Goal: Transaction & Acquisition: Obtain resource

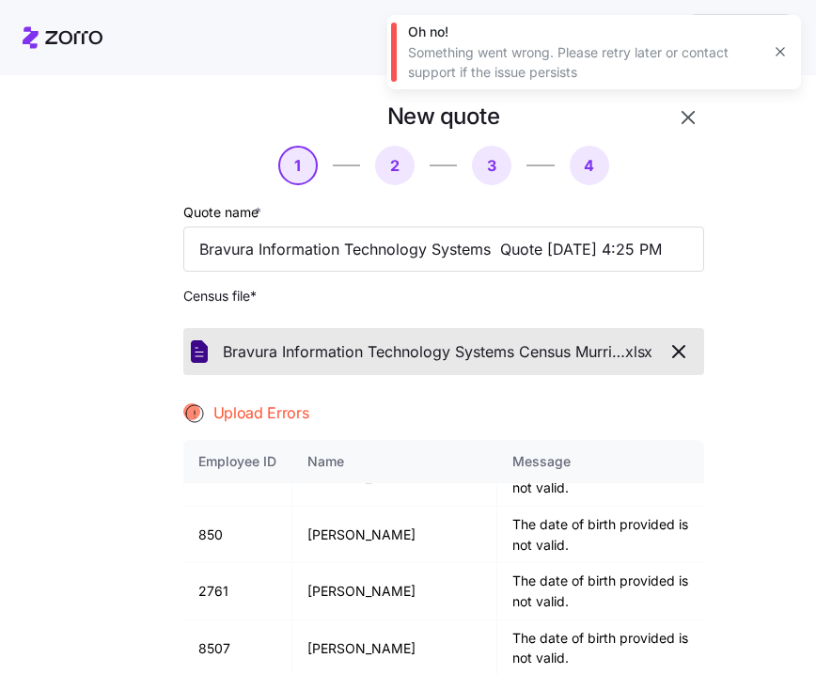
scroll to position [3855, 0]
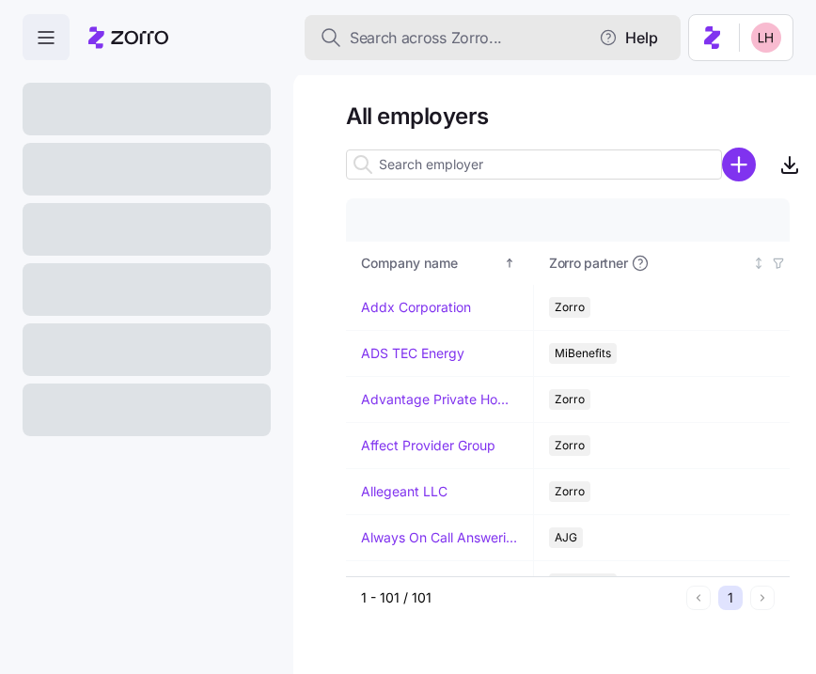
click at [405, 51] on button "Search across Zorro..." at bounding box center [493, 37] width 376 height 45
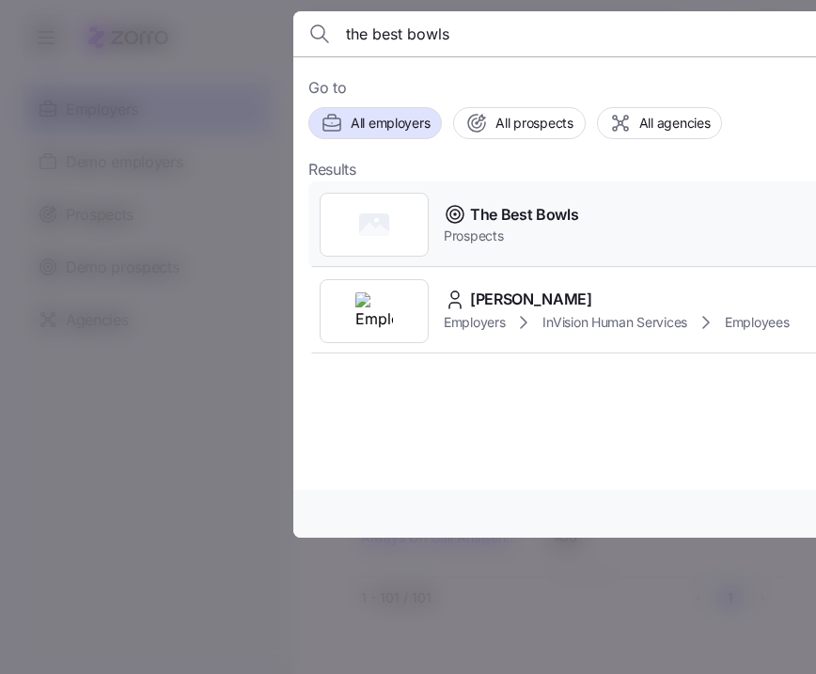
type input "the best bowls"
click at [558, 232] on span "Prospects" at bounding box center [511, 236] width 135 height 19
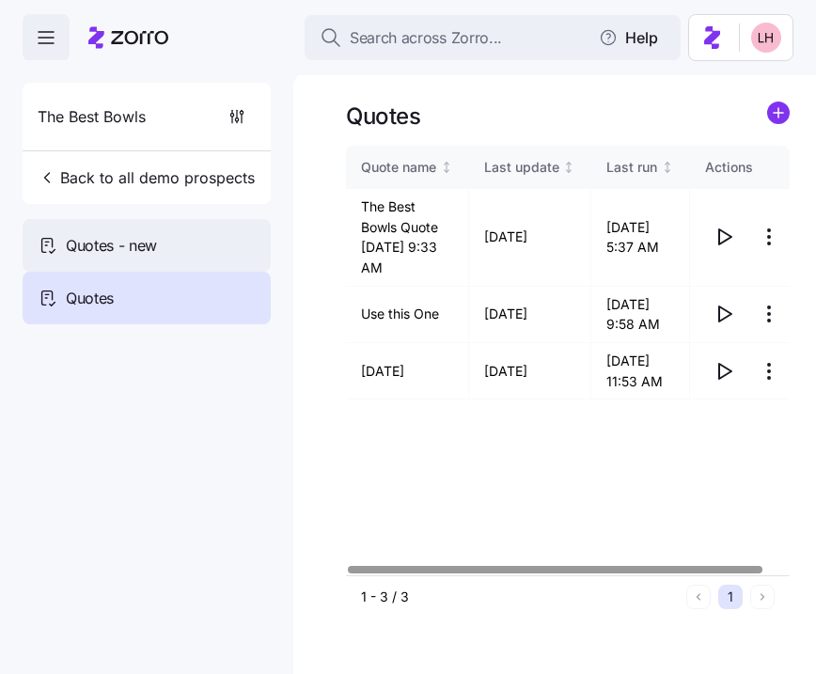
click at [120, 252] on span "Quotes - new" at bounding box center [111, 246] width 91 height 24
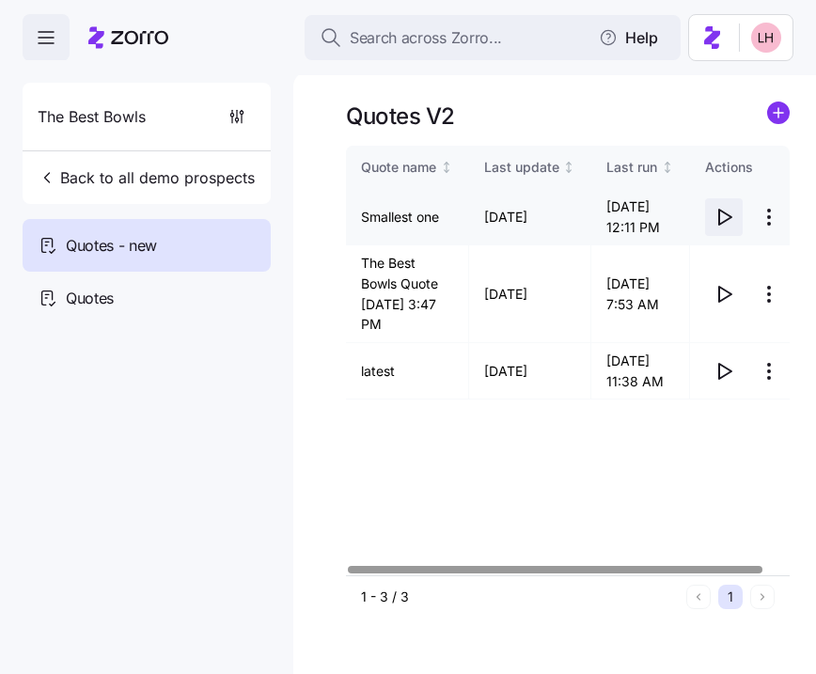
click at [735, 217] on icon "button" at bounding box center [724, 217] width 23 height 23
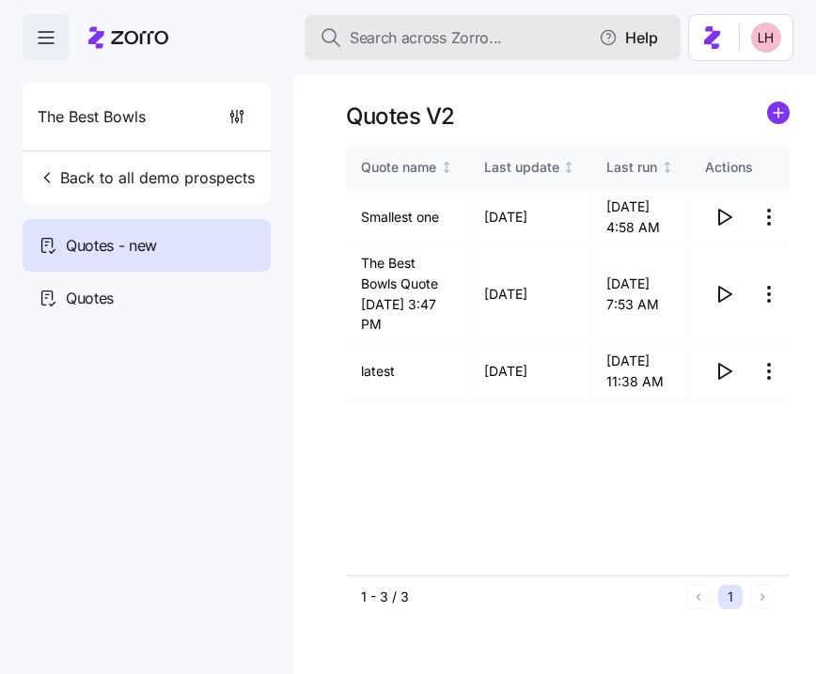
click at [409, 30] on span "Search across Zorro..." at bounding box center [426, 38] width 152 height 24
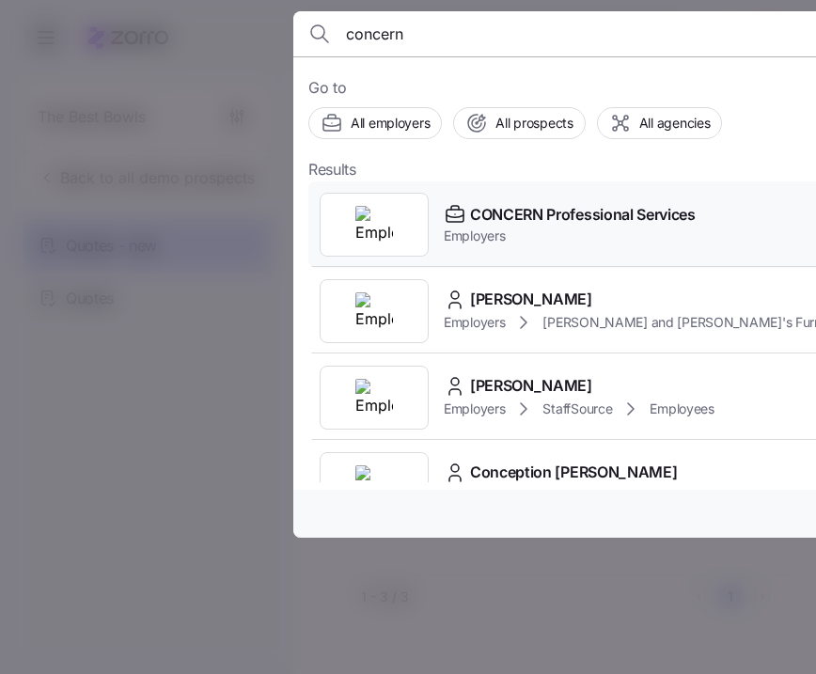
type input "concern"
click at [536, 209] on span "CONCERN Professional Services" at bounding box center [583, 215] width 226 height 24
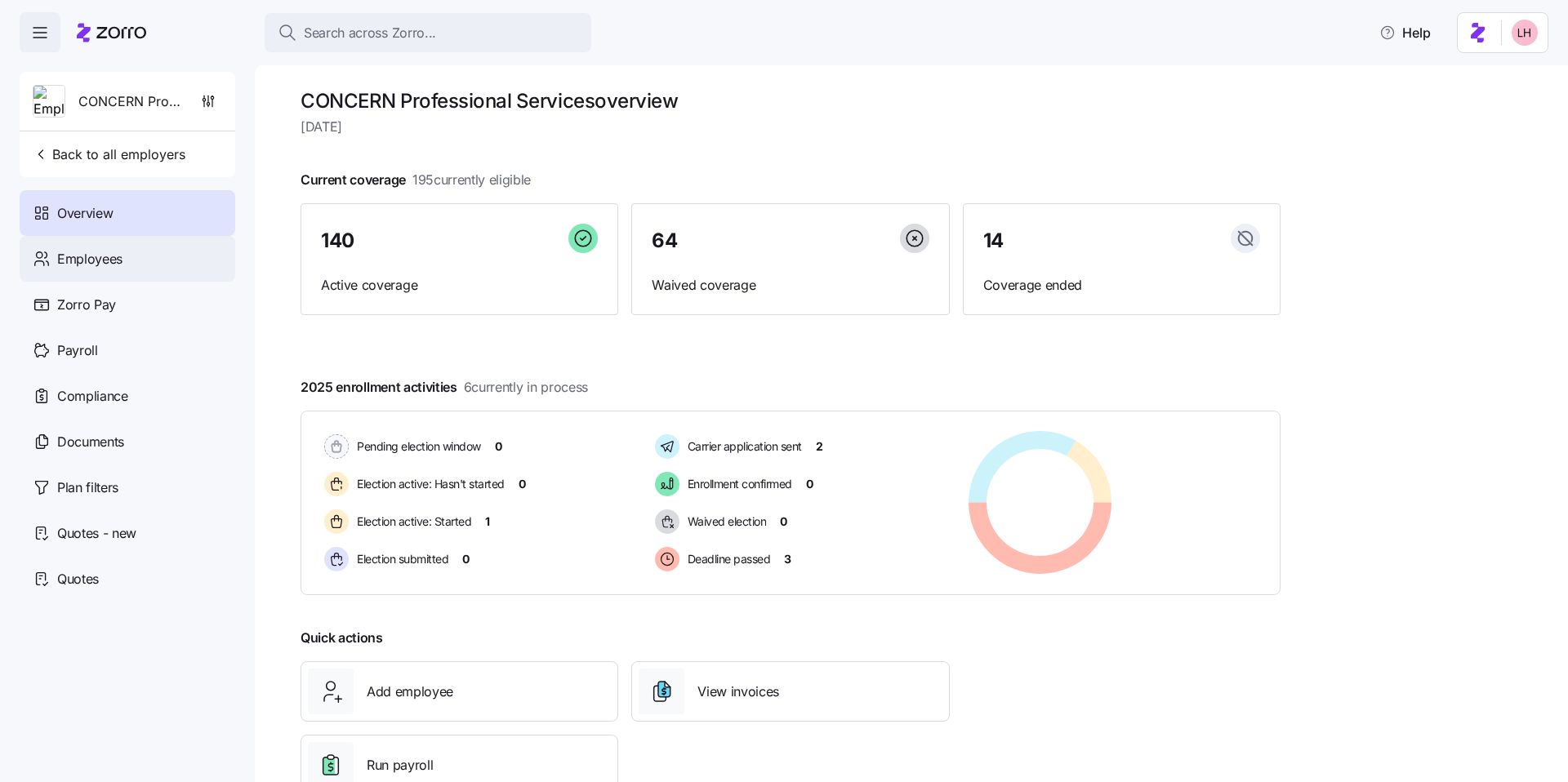
click at [122, 260] on span "Employees" at bounding box center [89, 260] width 65 height 21
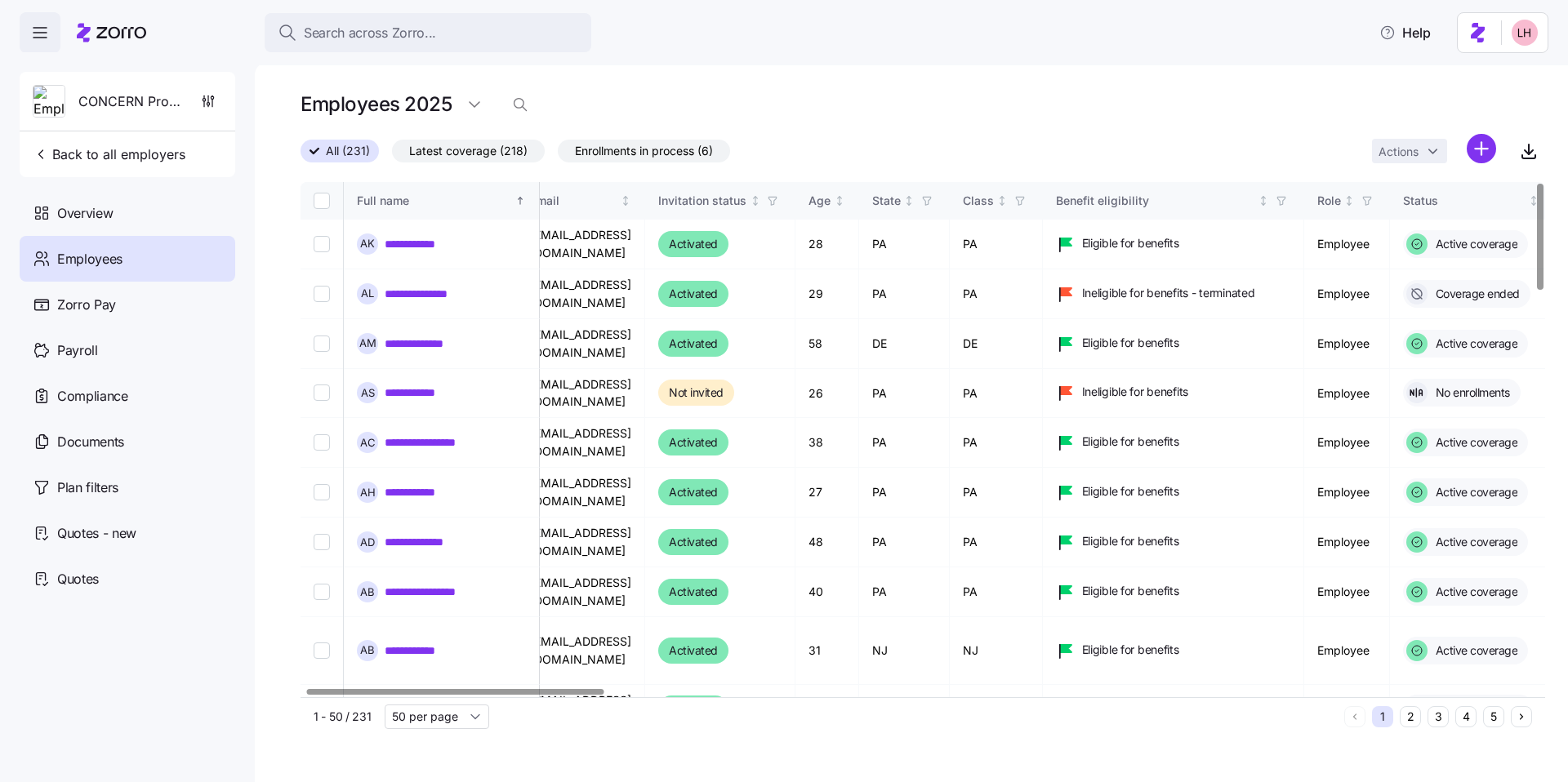
scroll to position [0, 23]
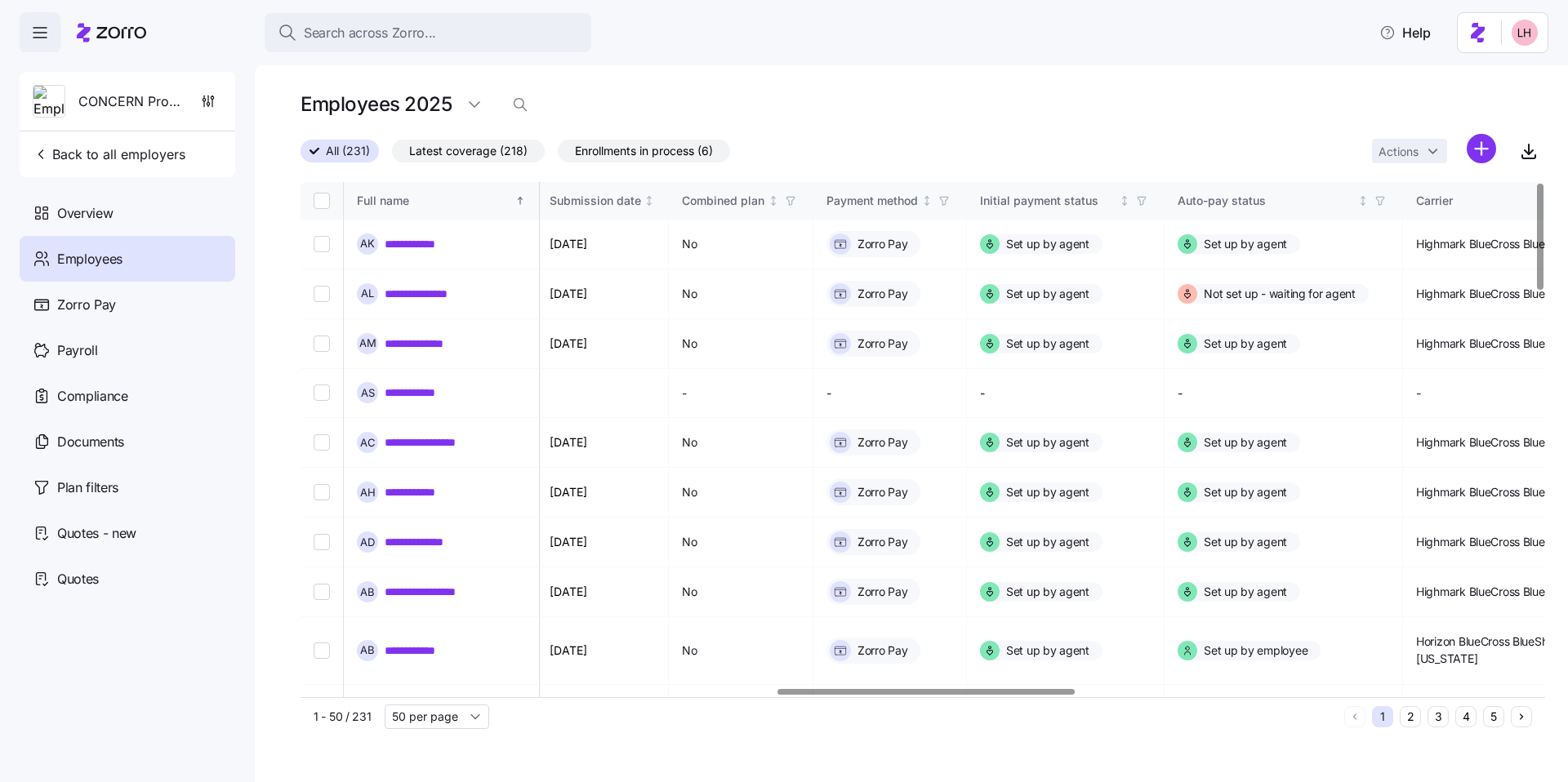
click at [708, 584] on div at bounding box center [926, 692] width 297 height 6
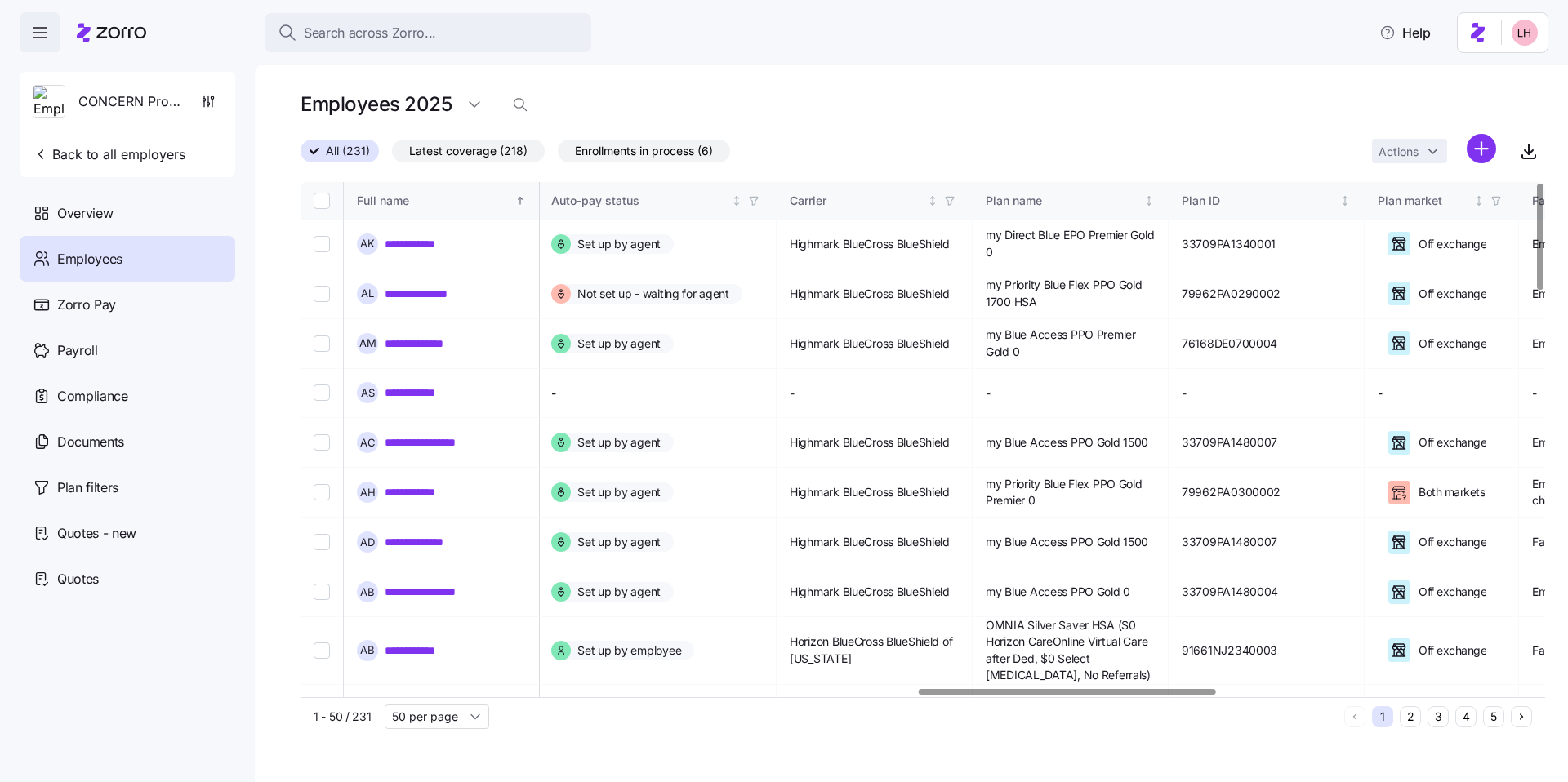
click at [708, 584] on div at bounding box center [1067, 692] width 297 height 6
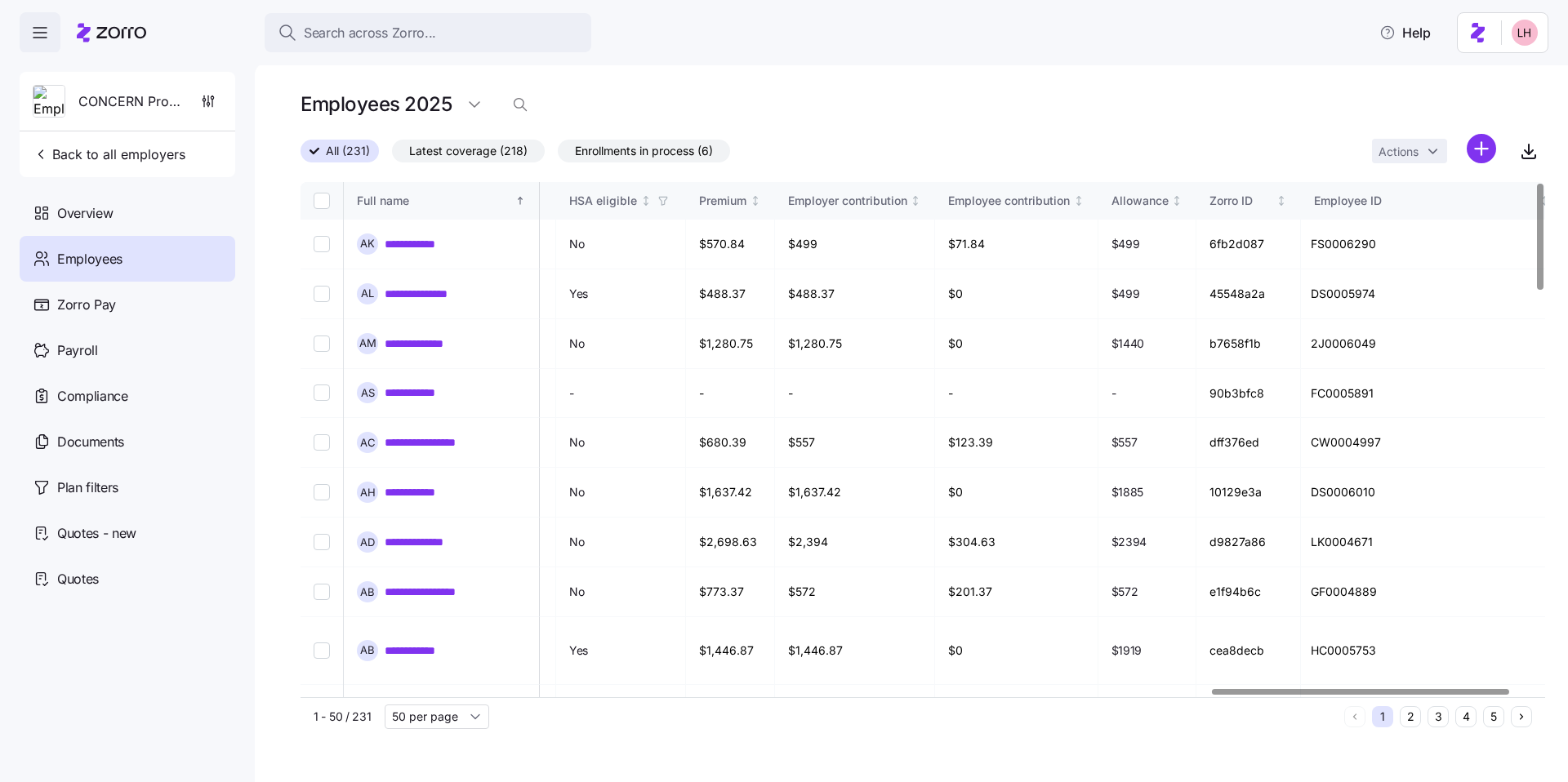
scroll to position [0, 3809]
click at [708, 584] on div at bounding box center [1360, 692] width 297 height 6
click at [435, 246] on link "**********" at bounding box center [420, 244] width 72 height 16
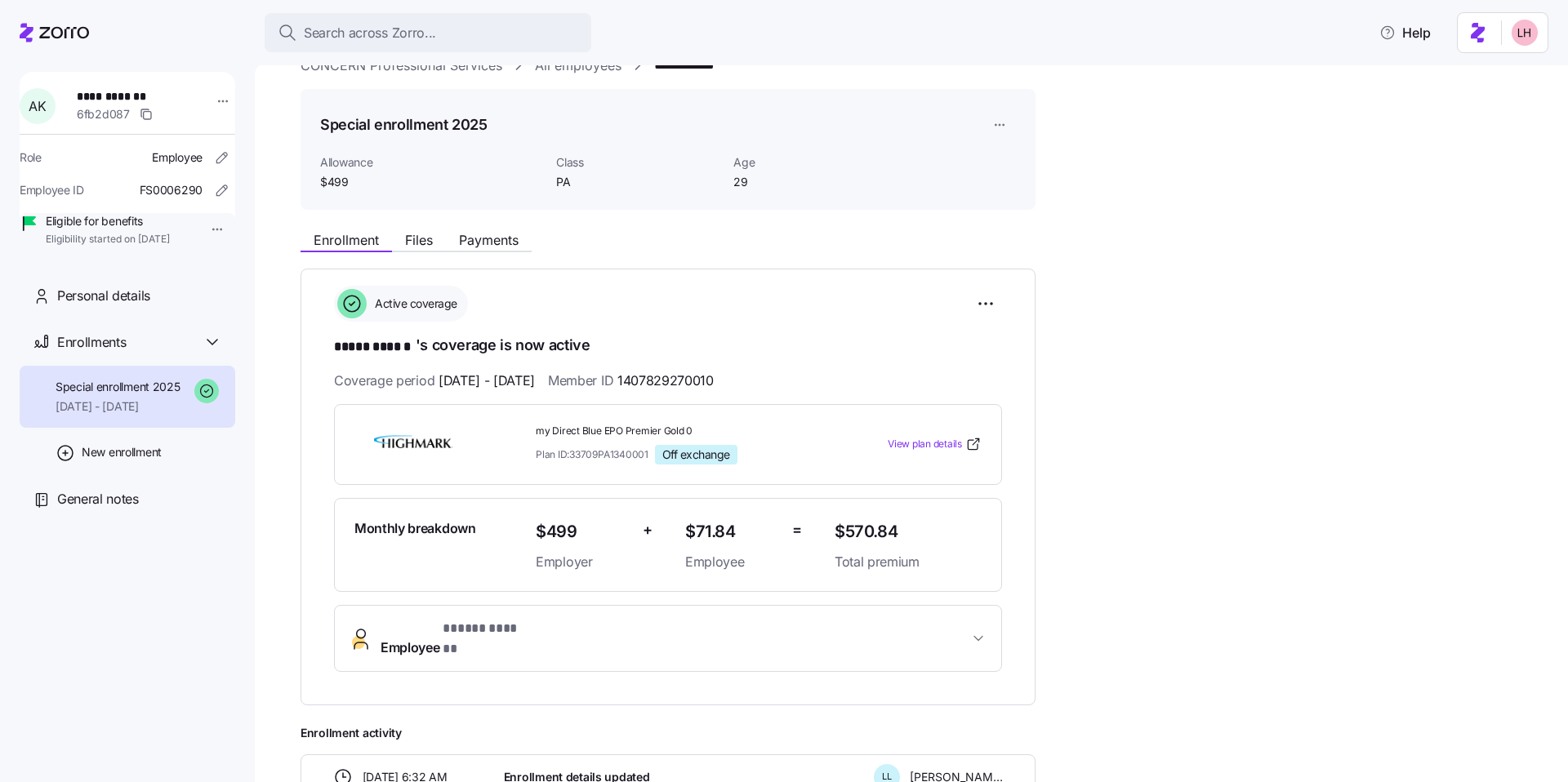
scroll to position [41, 0]
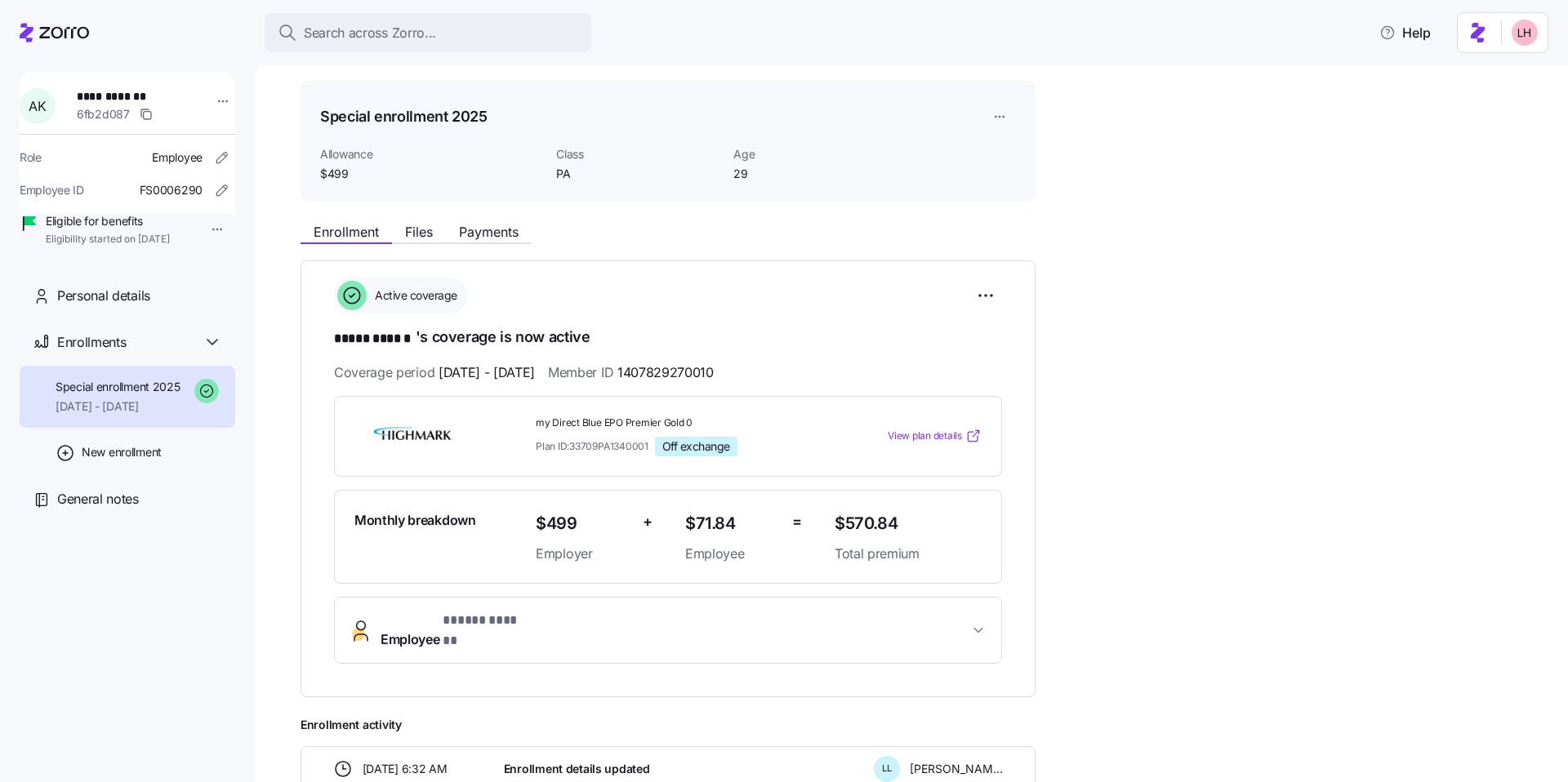
click at [708, 435] on span "View plan details" at bounding box center [925, 437] width 75 height 16
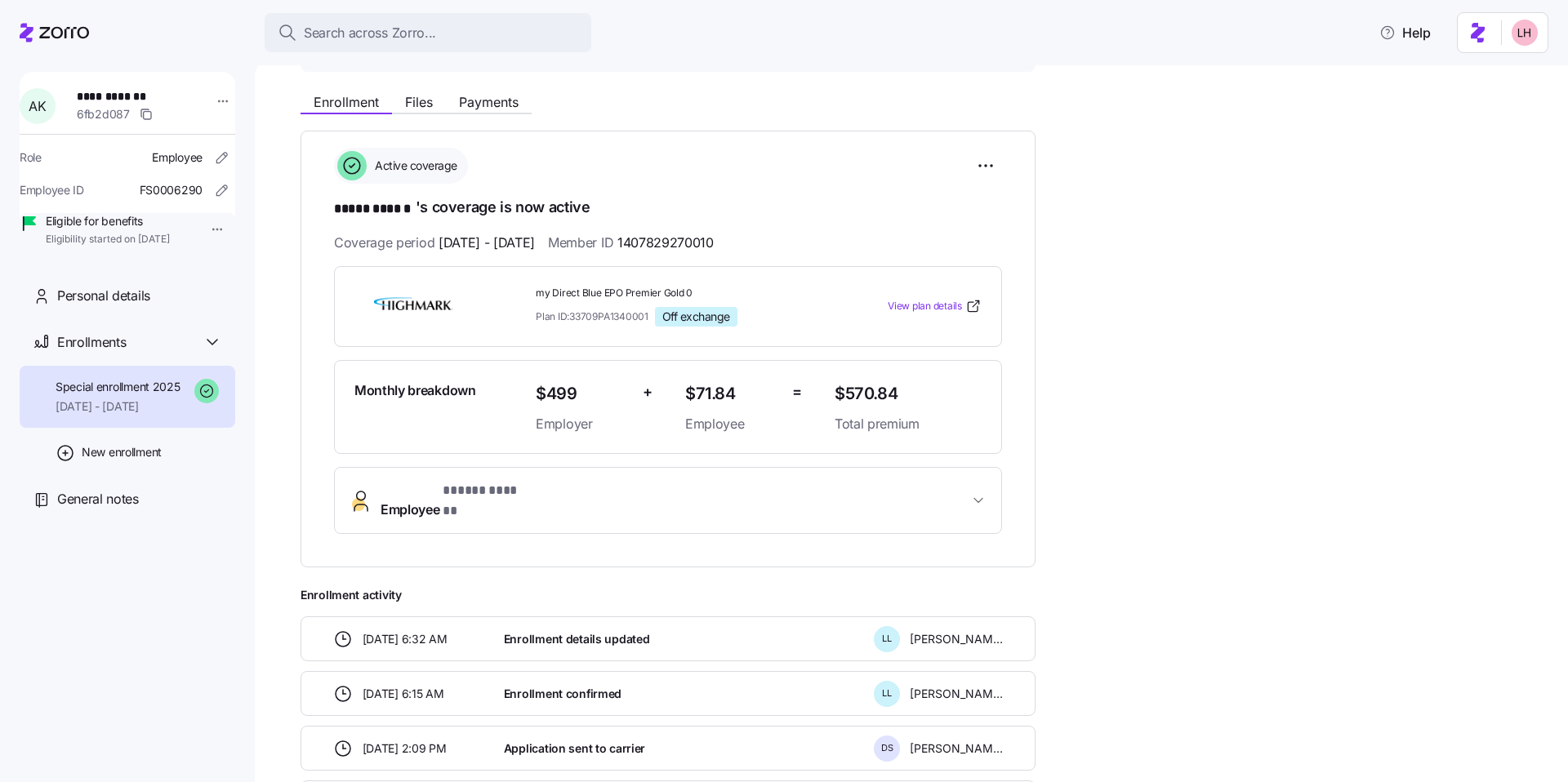
scroll to position [171, 0]
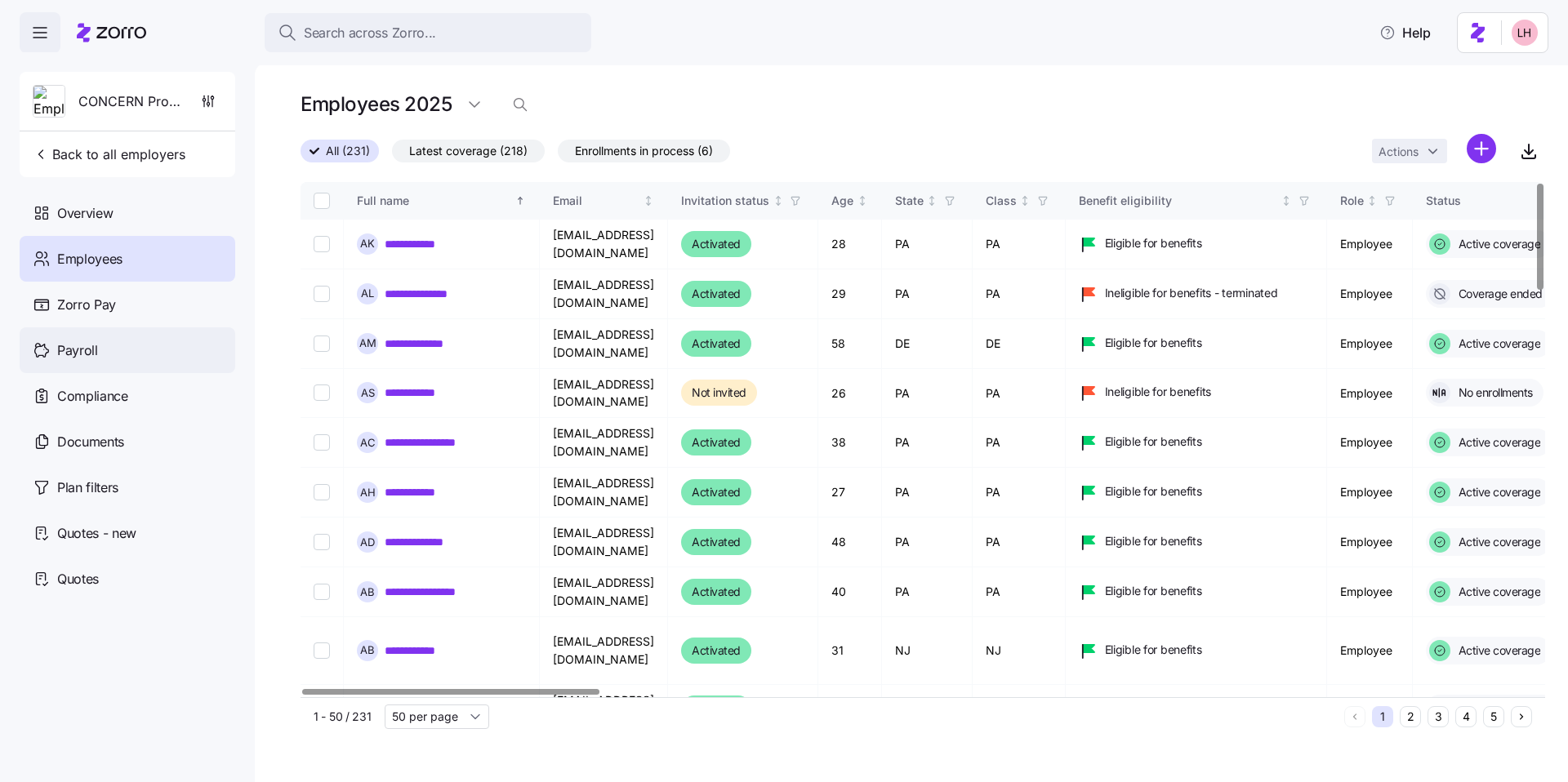
click at [86, 354] on span "Payroll" at bounding box center [77, 351] width 41 height 21
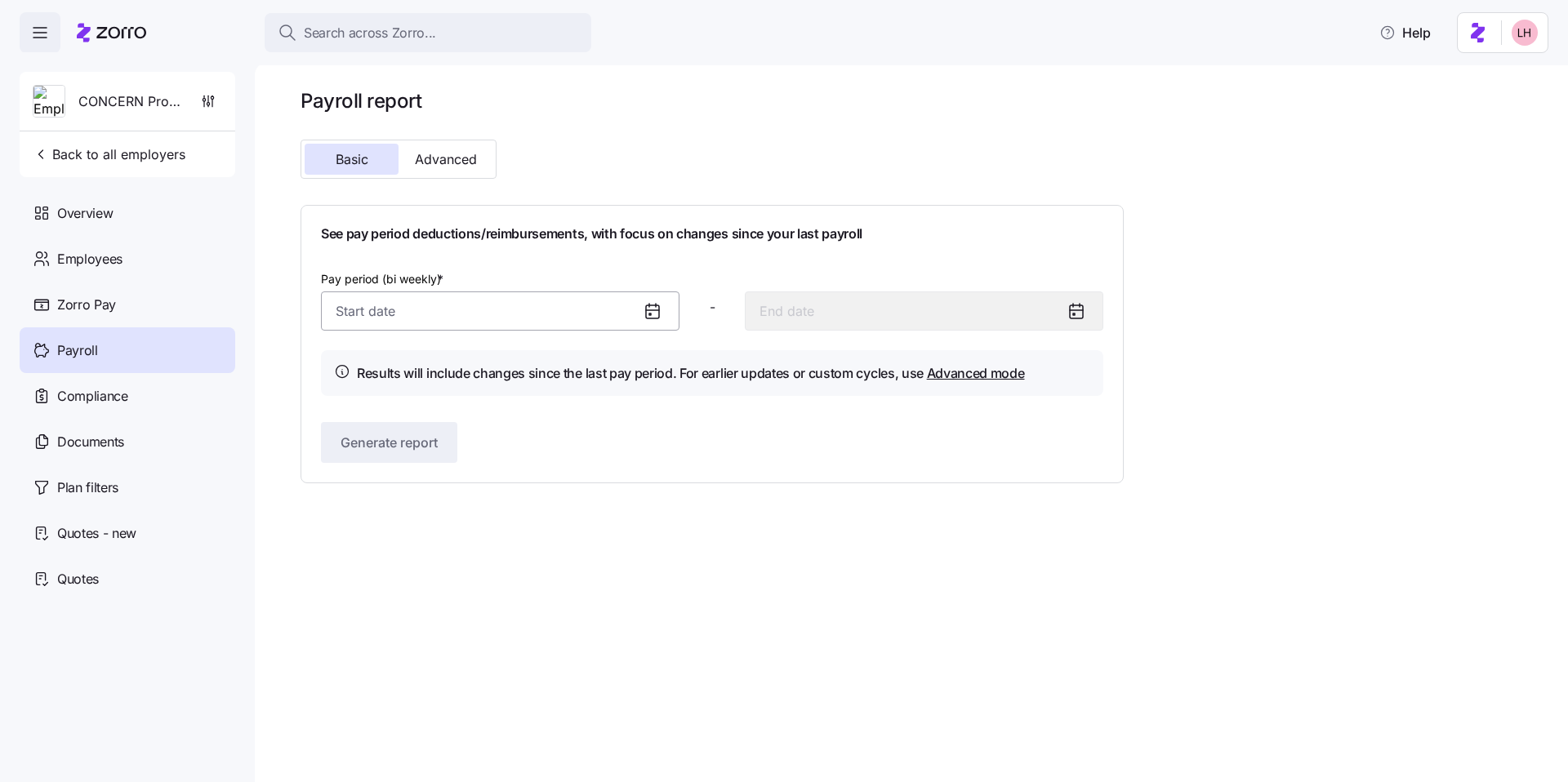
click at [533, 309] on input "Pay period (bi weekly) *" at bounding box center [500, 311] width 359 height 39
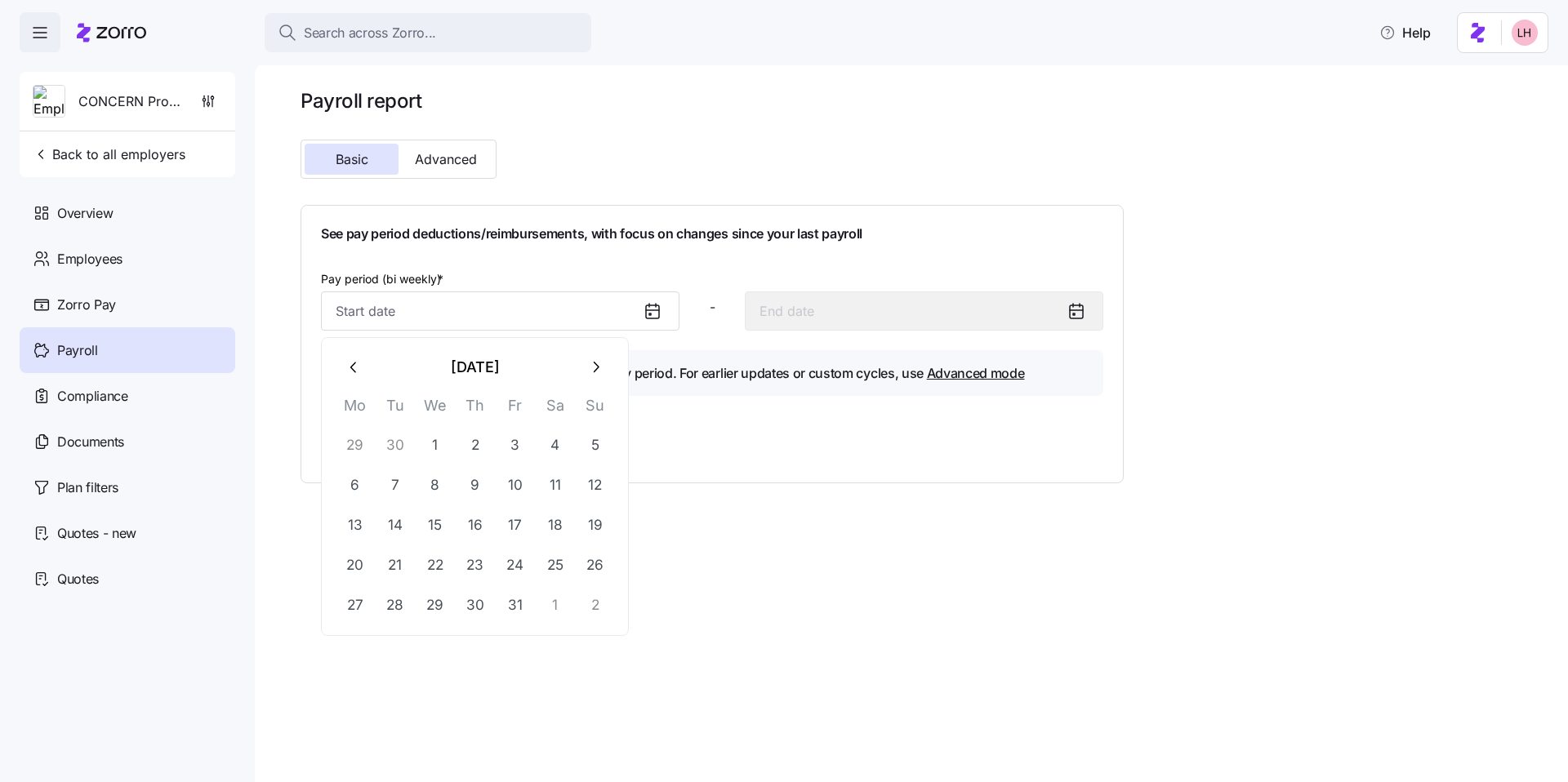
click at [350, 372] on icon "button" at bounding box center [354, 367] width 18 height 18
click at [356, 446] on button "1" at bounding box center [355, 444] width 39 height 39
type input "[DATE]"
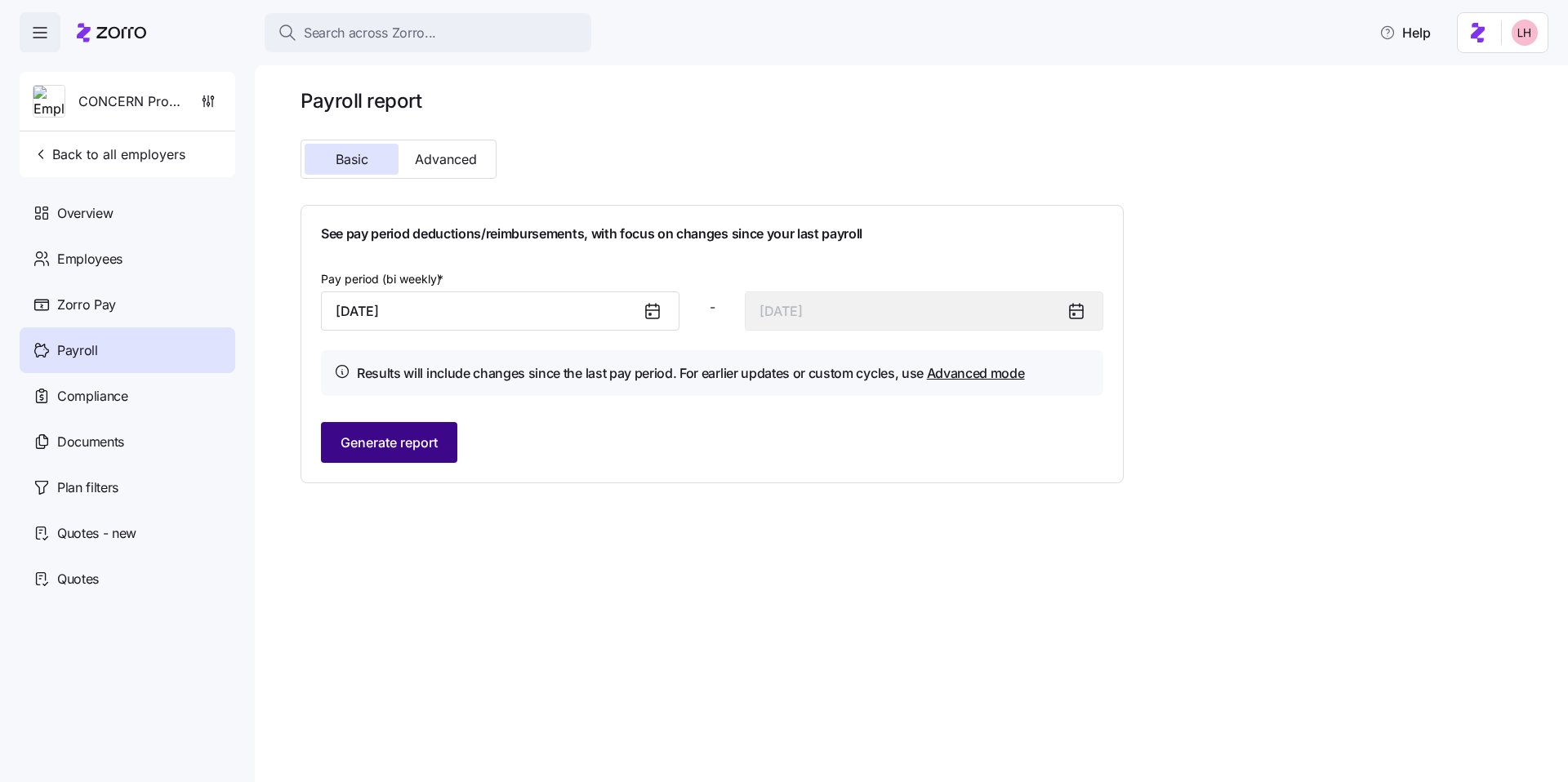
click at [425, 444] on span "Generate report" at bounding box center [389, 442] width 97 height 20
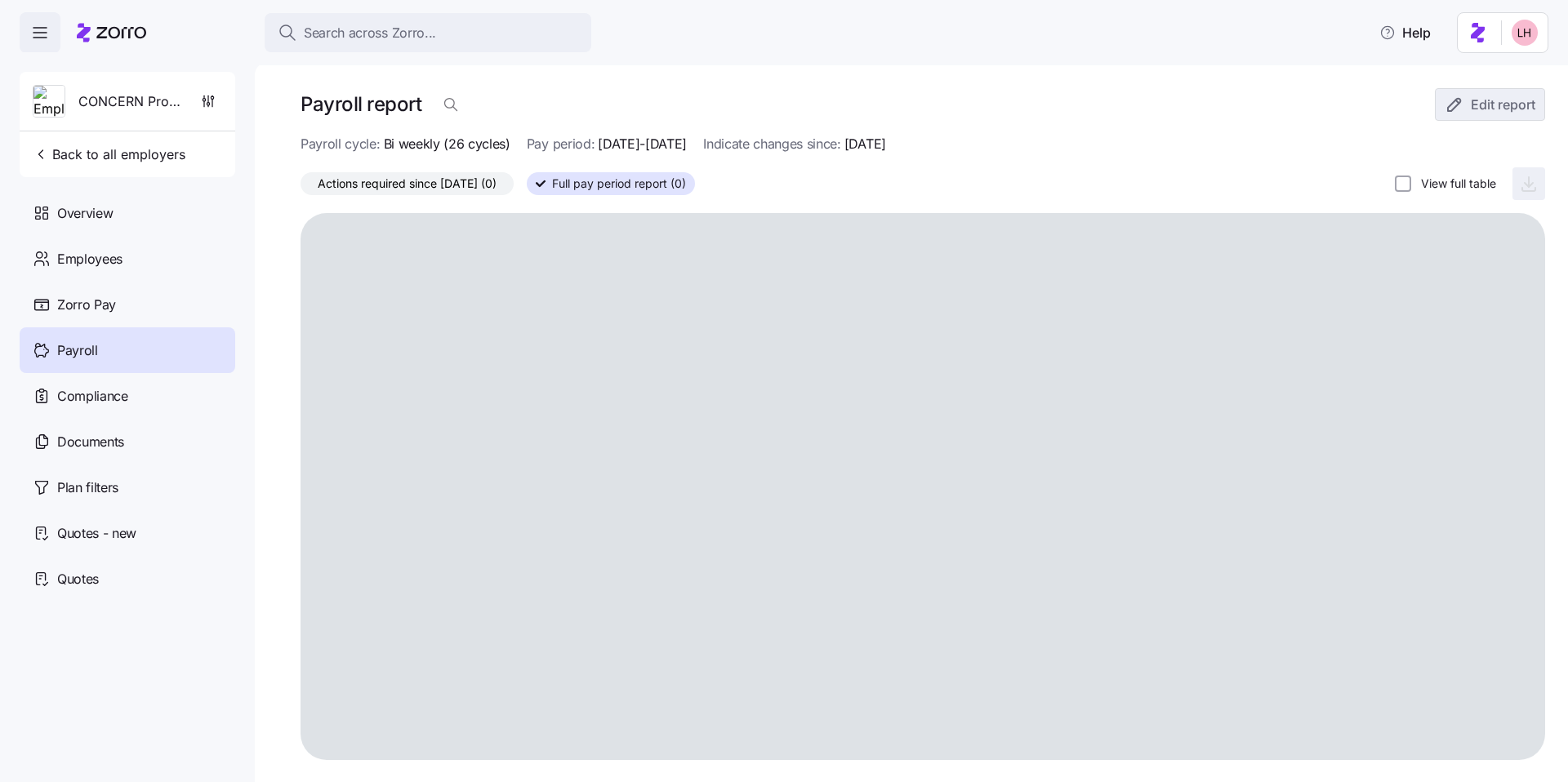
click at [480, 186] on span "Actions required since [DATE] (0)" at bounding box center [407, 183] width 179 height 21
click at [300, 187] on input "Actions required since [DATE] (0)" at bounding box center [300, 187] width 0 height 0
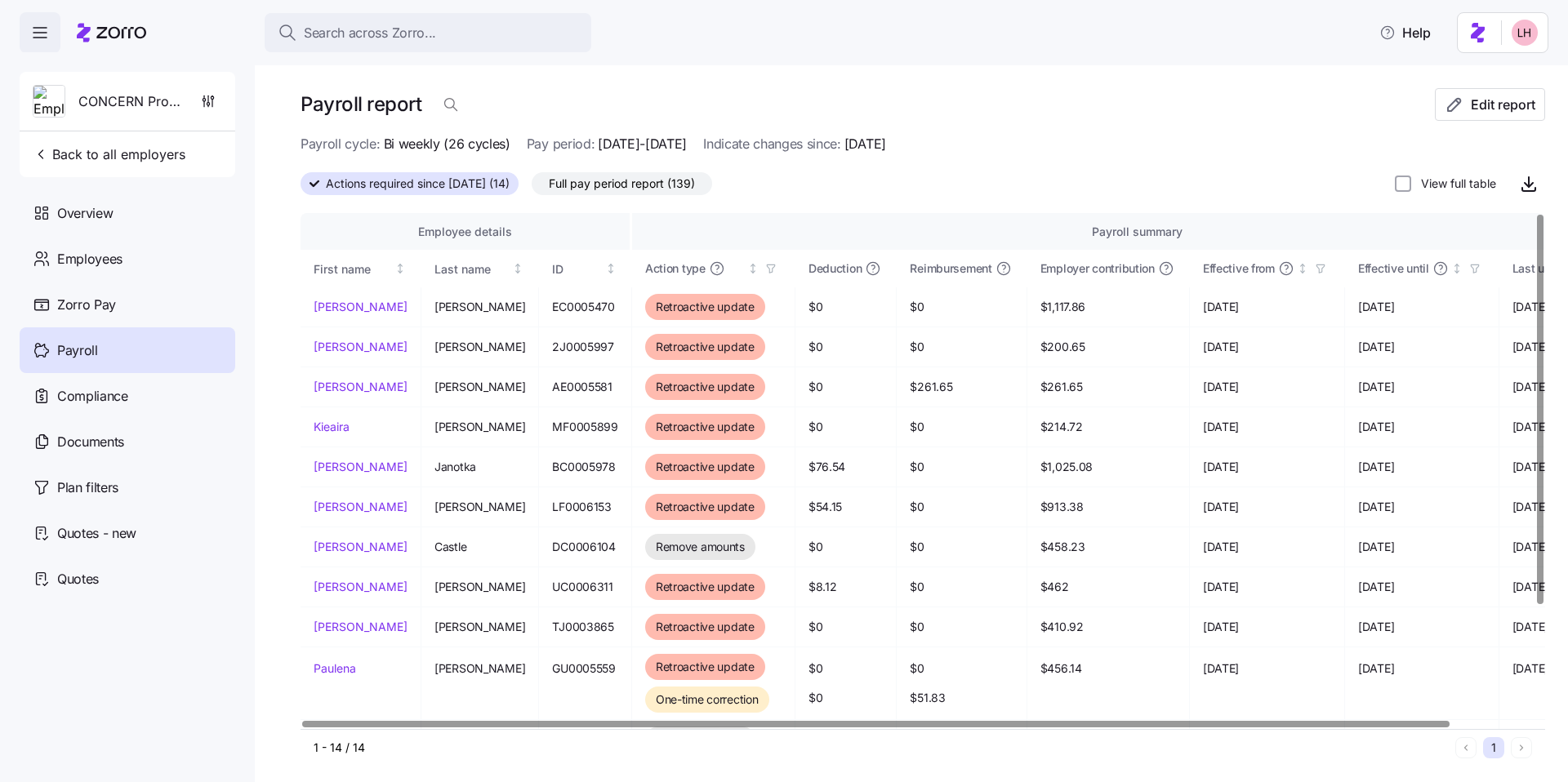
click at [679, 183] on span "Full pay period report (139)" at bounding box center [622, 183] width 146 height 21
click at [531, 187] on input "Full pay period report (139)" at bounding box center [531, 187] width 0 height 0
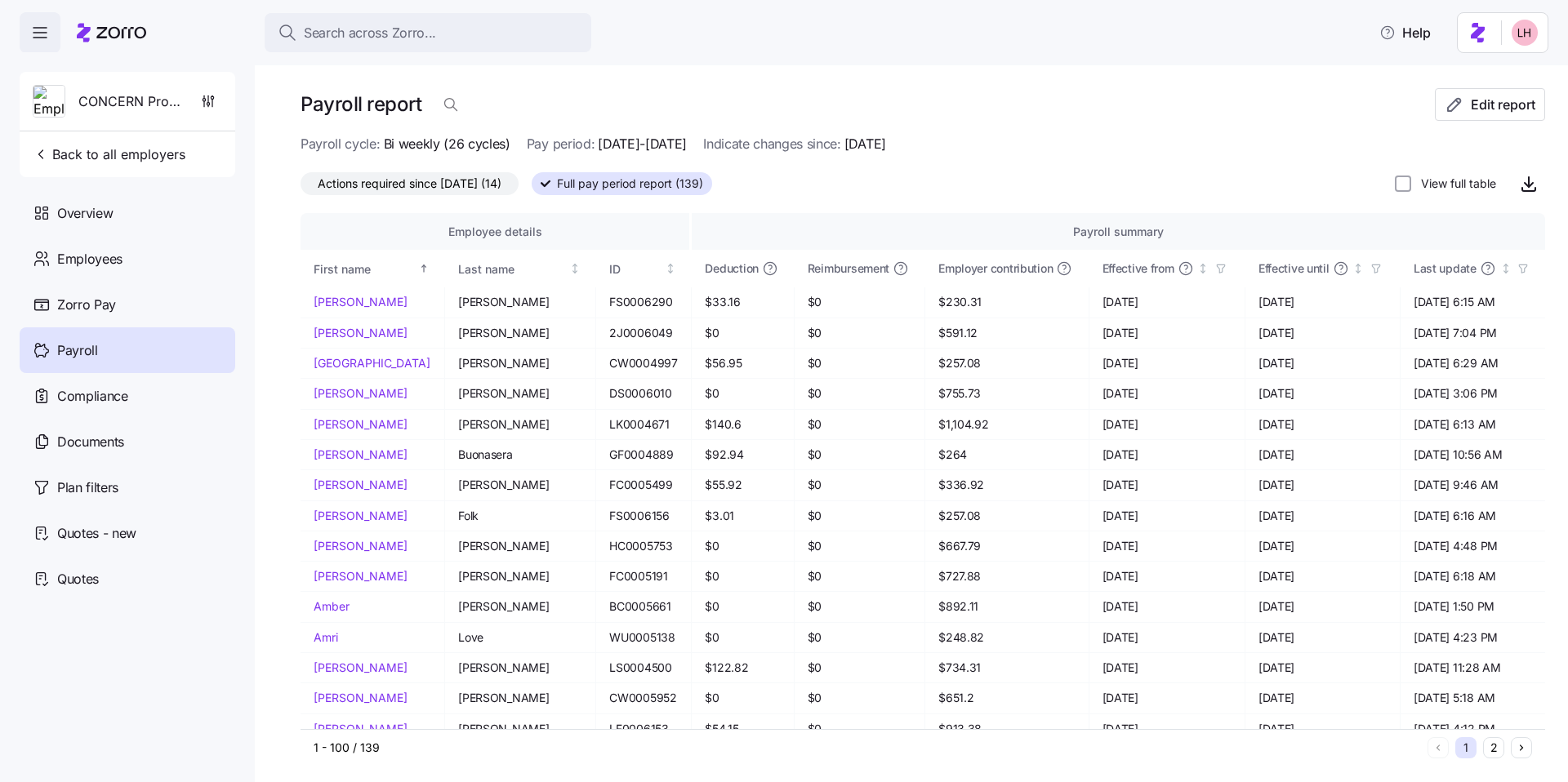
click at [406, 185] on span "Actions required since [DATE] (14)" at bounding box center [410, 183] width 184 height 21
click at [300, 187] on input "Actions required since [DATE] (14)" at bounding box center [300, 187] width 0 height 0
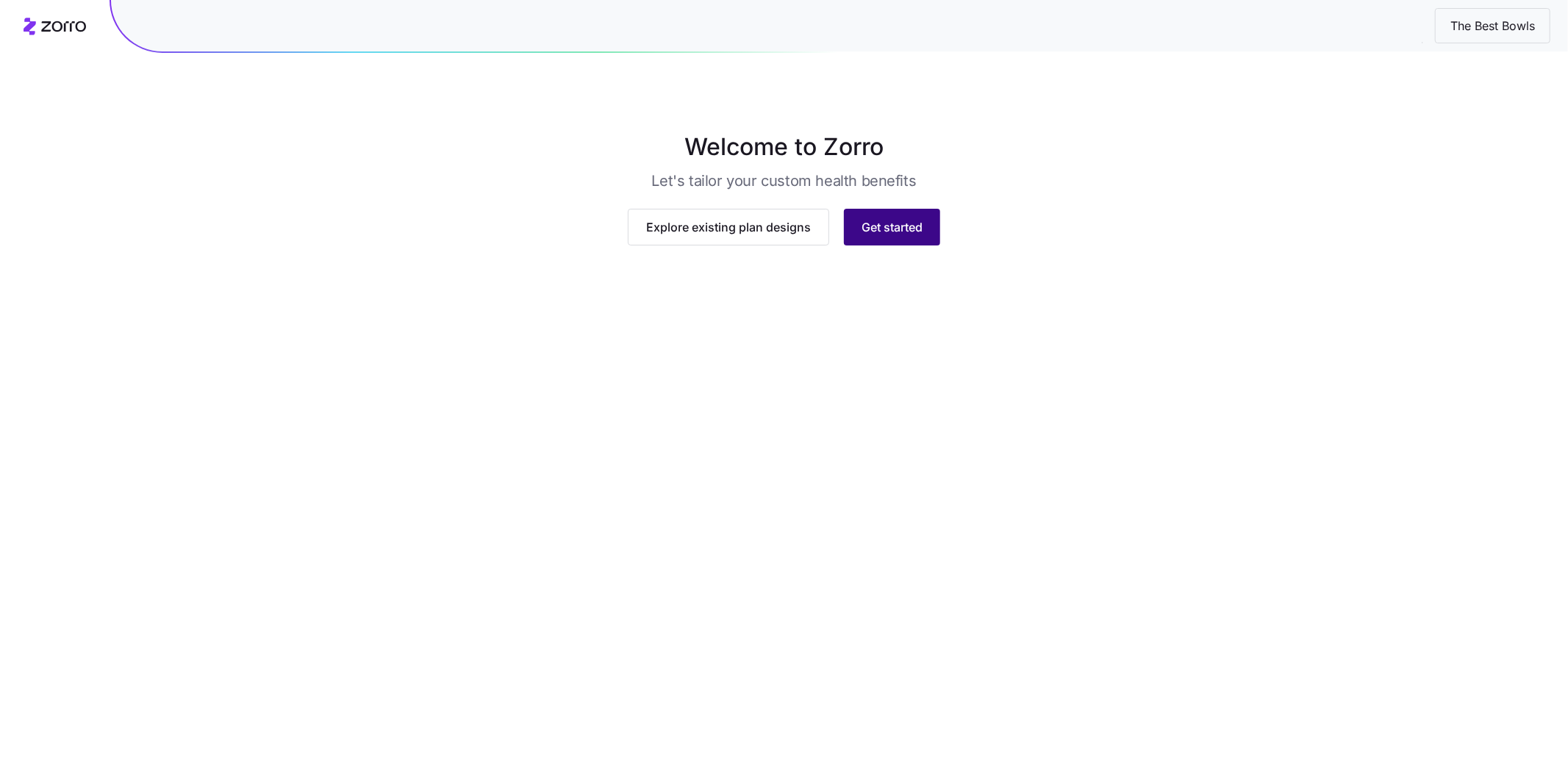
click at [708, 245] on button "Get started" at bounding box center [892, 227] width 96 height 37
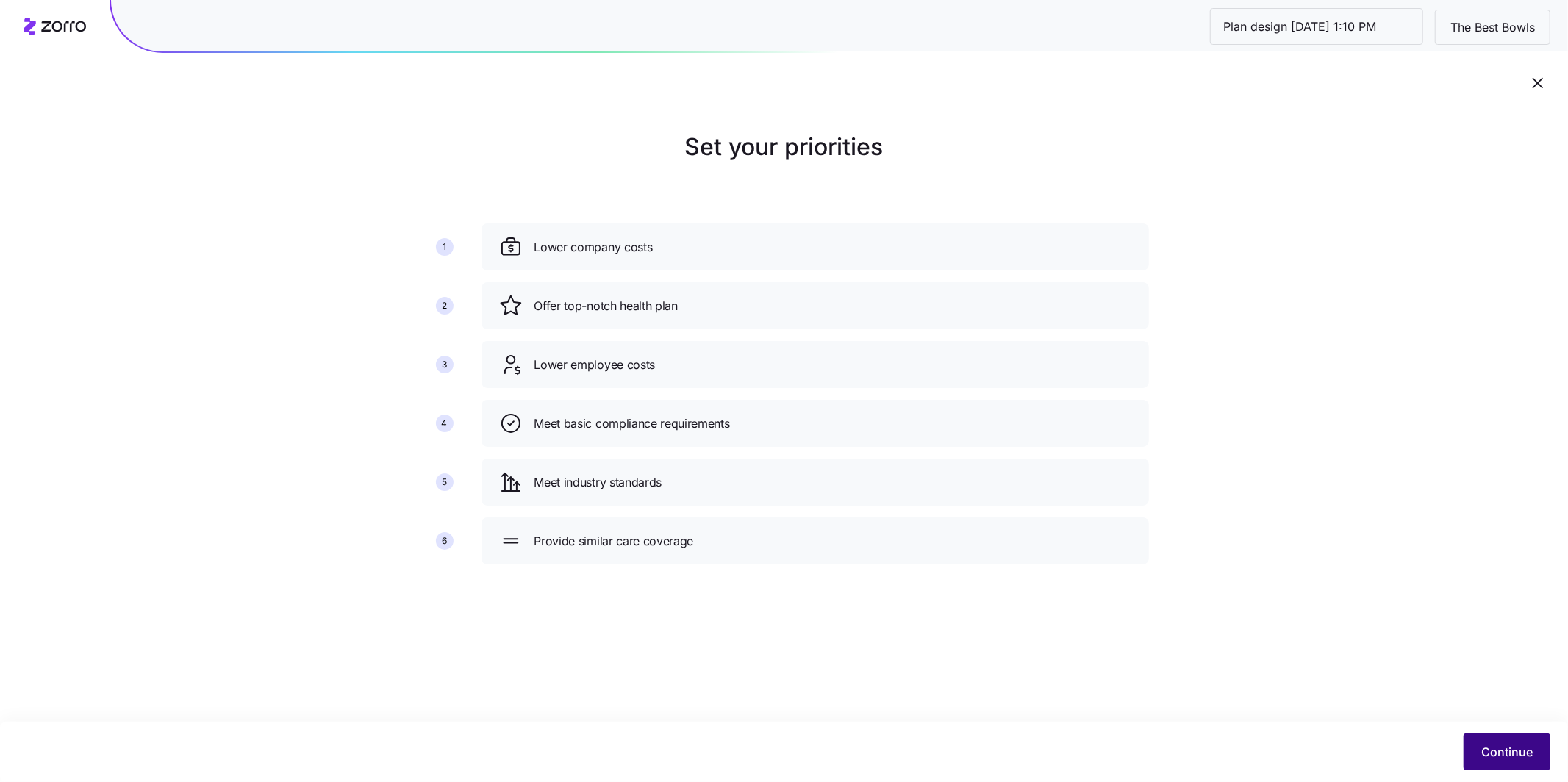
click at [708, 584] on span "Continue" at bounding box center [1507, 752] width 52 height 18
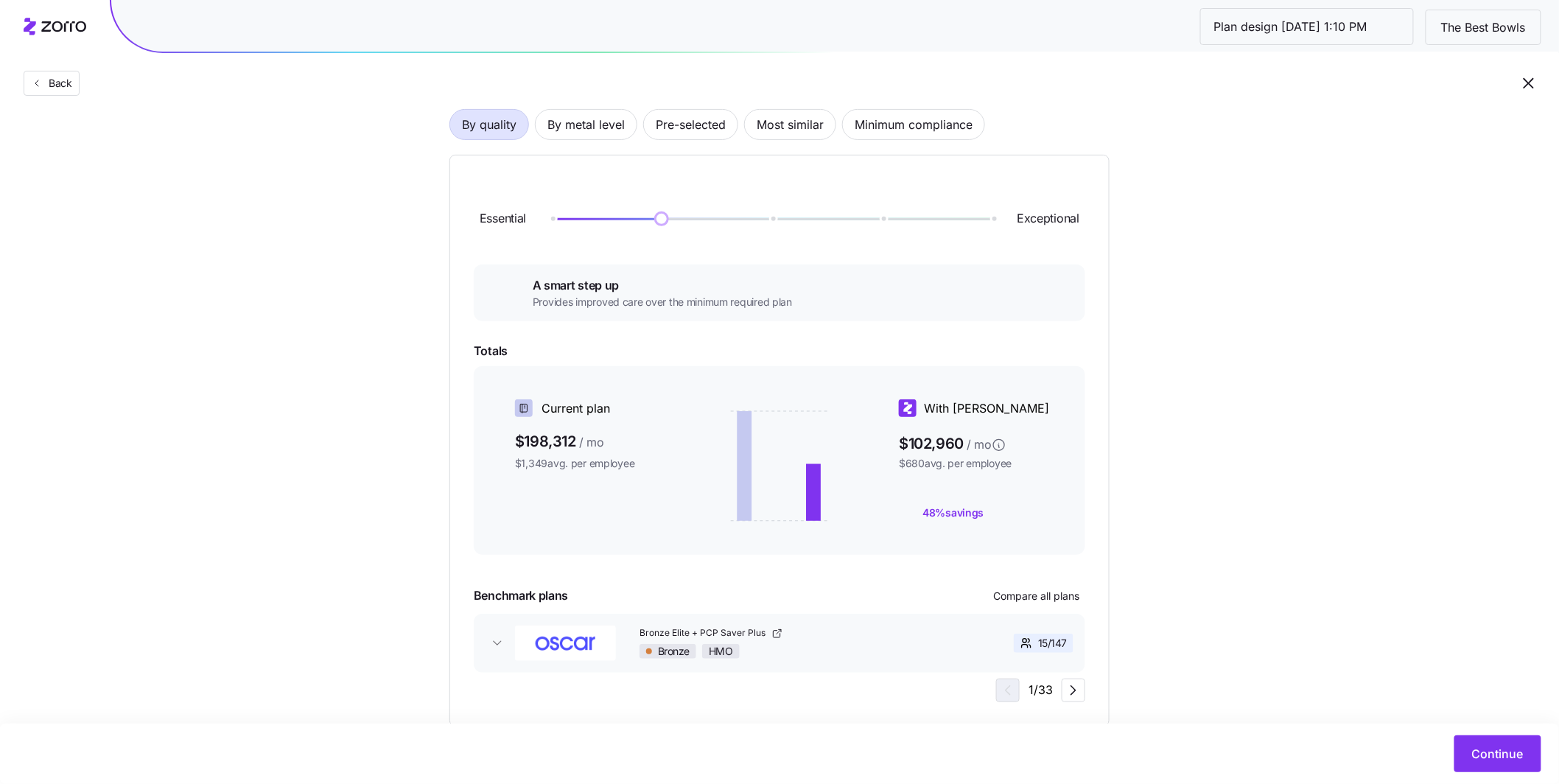
scroll to position [114, 0]
click at [677, 128] on span "Pre-selected" at bounding box center [690, 125] width 70 height 30
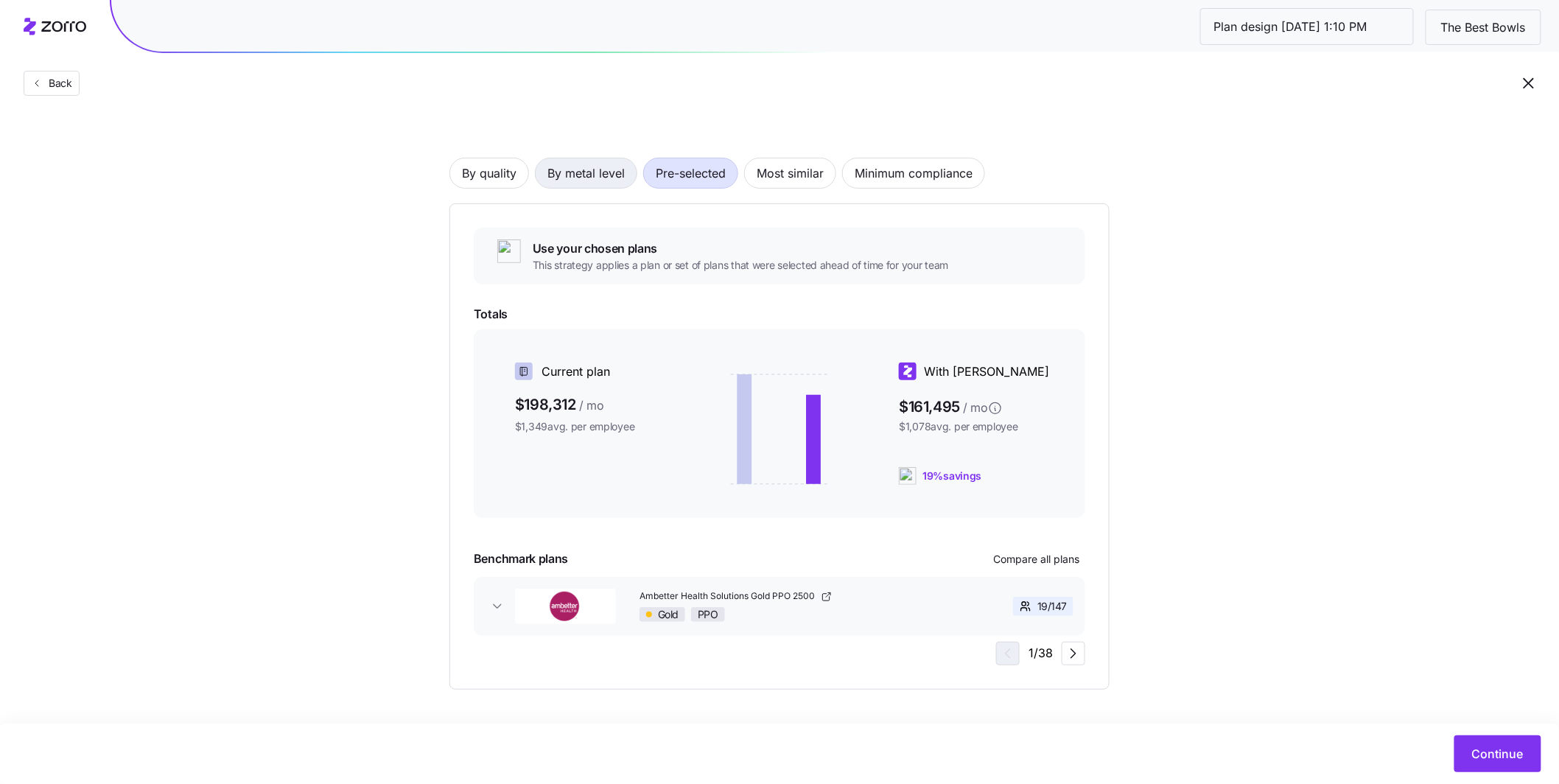
scroll to position [67, 0]
click at [606, 172] on span "By metal level" at bounding box center [586, 173] width 78 height 30
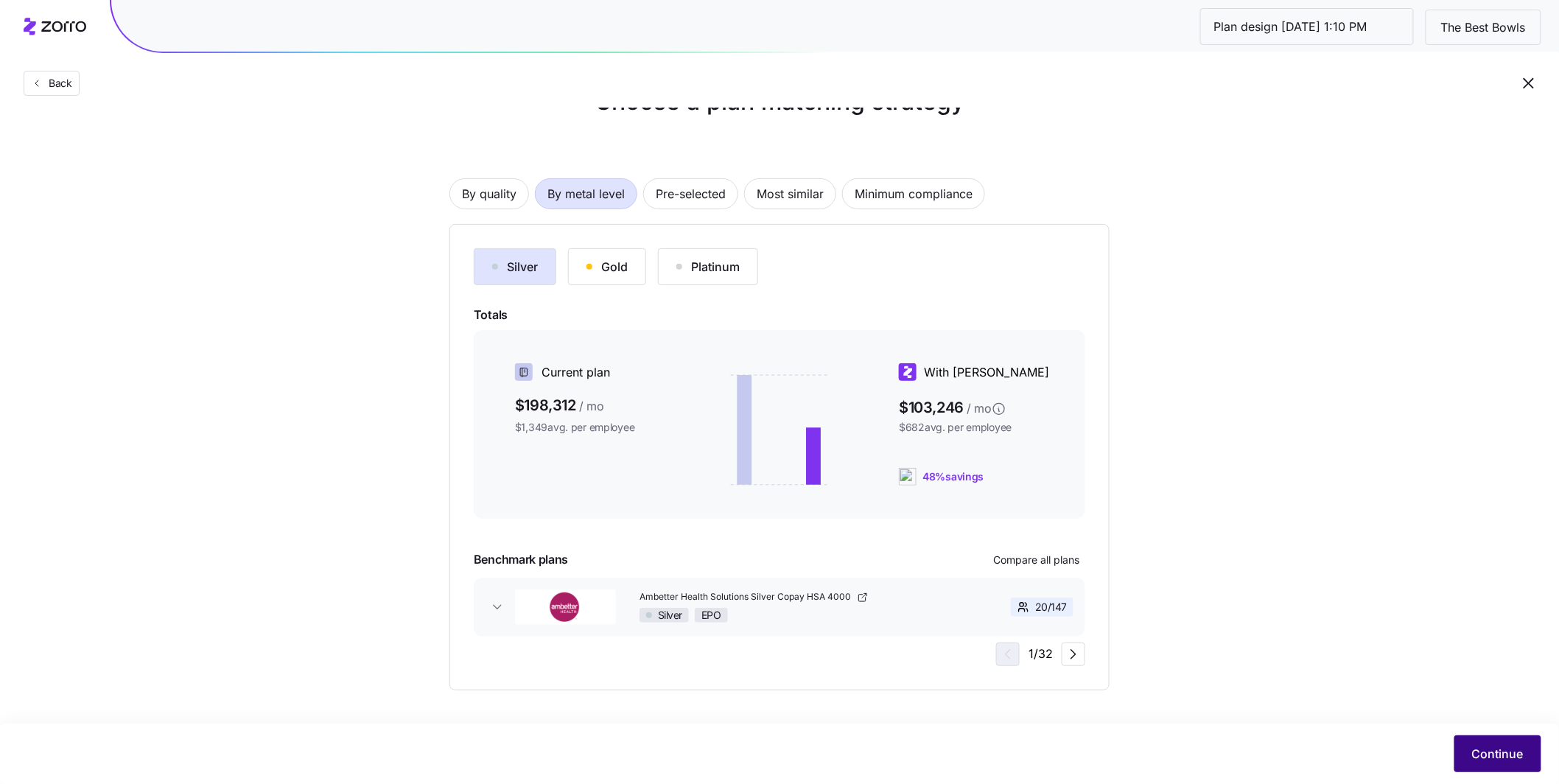
click at [710, 586] on button "Continue" at bounding box center [1498, 753] width 87 height 37
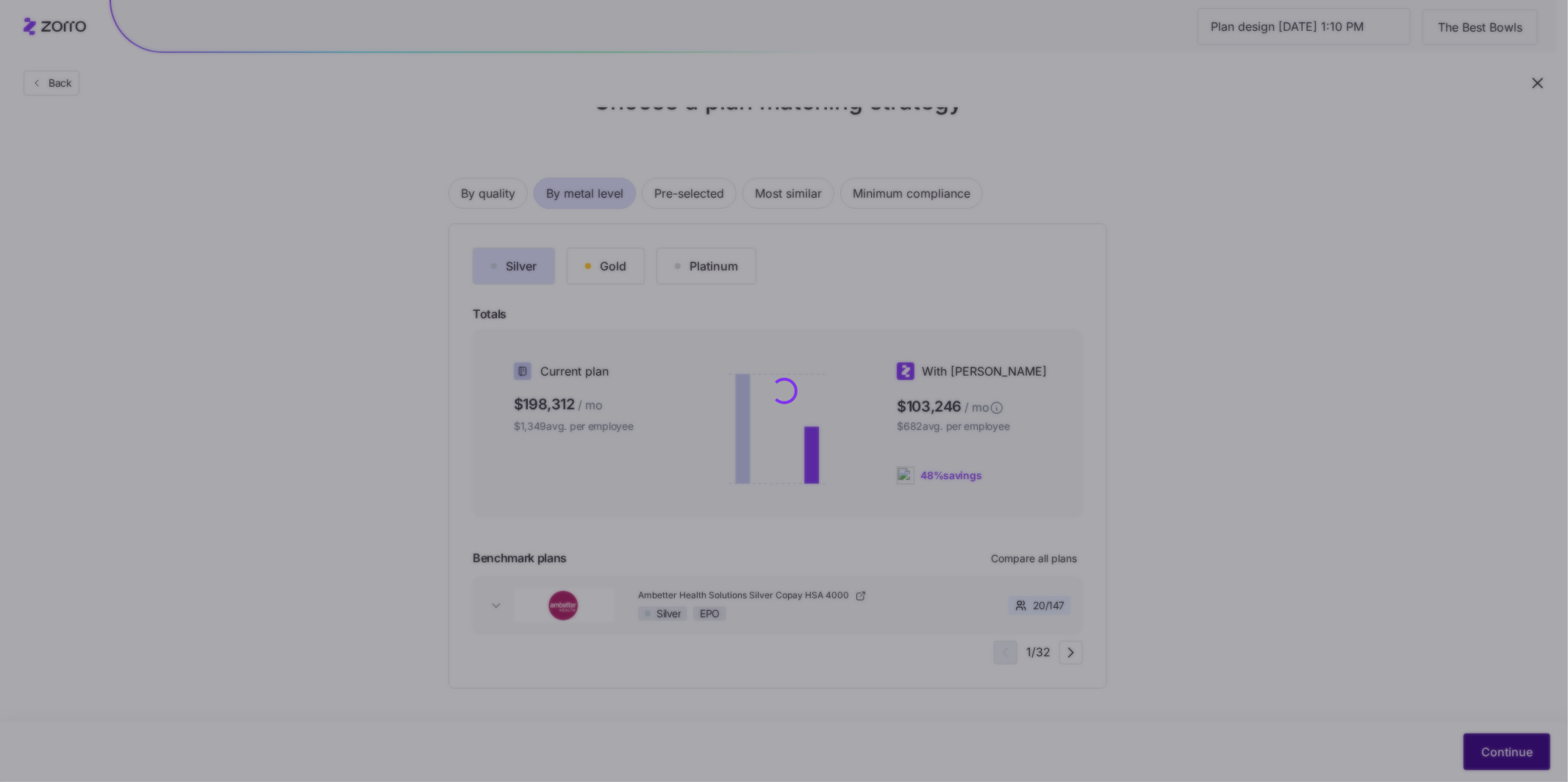
scroll to position [0, 0]
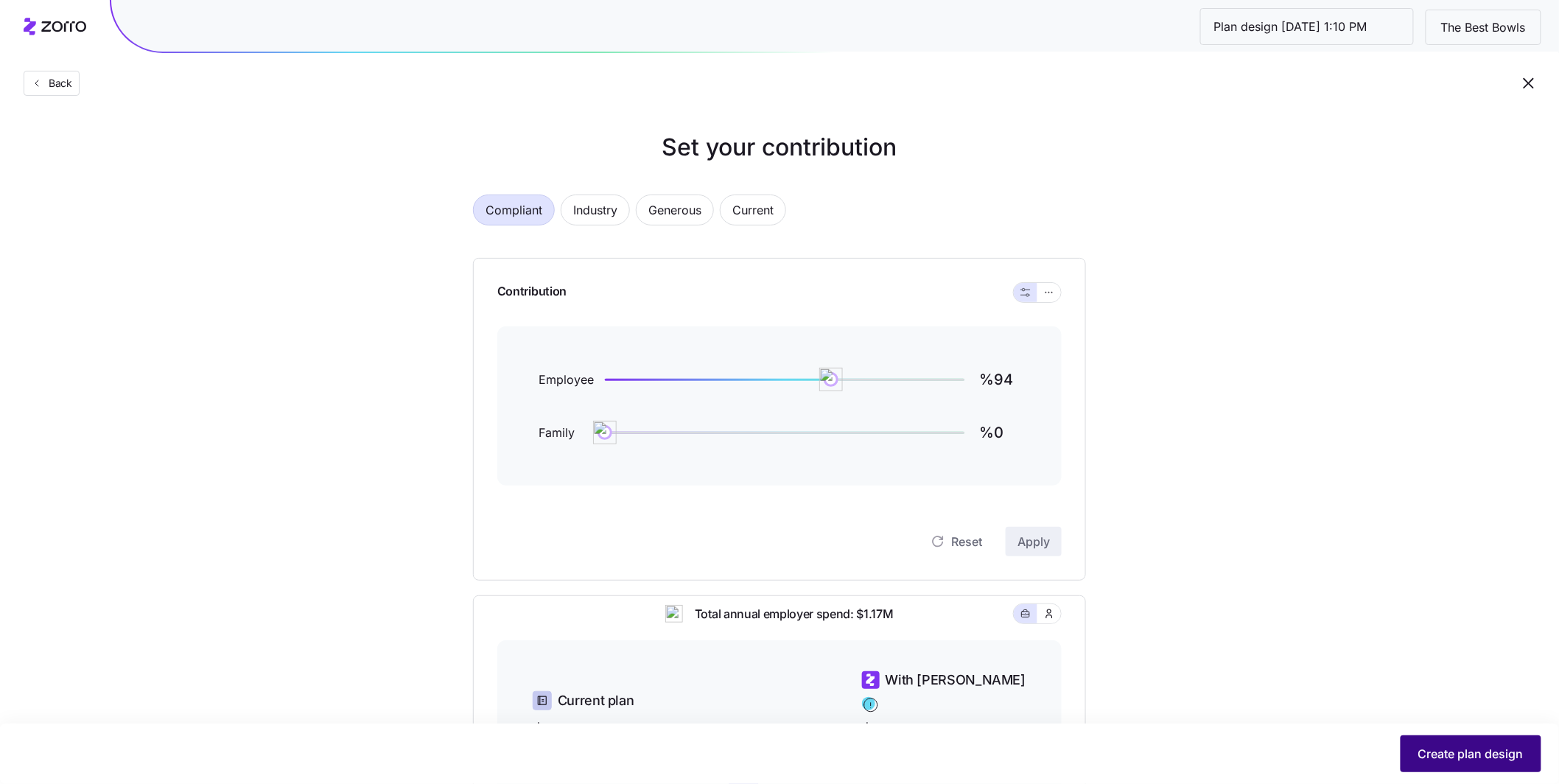
click at [710, 586] on span "Create plan design" at bounding box center [1470, 753] width 105 height 18
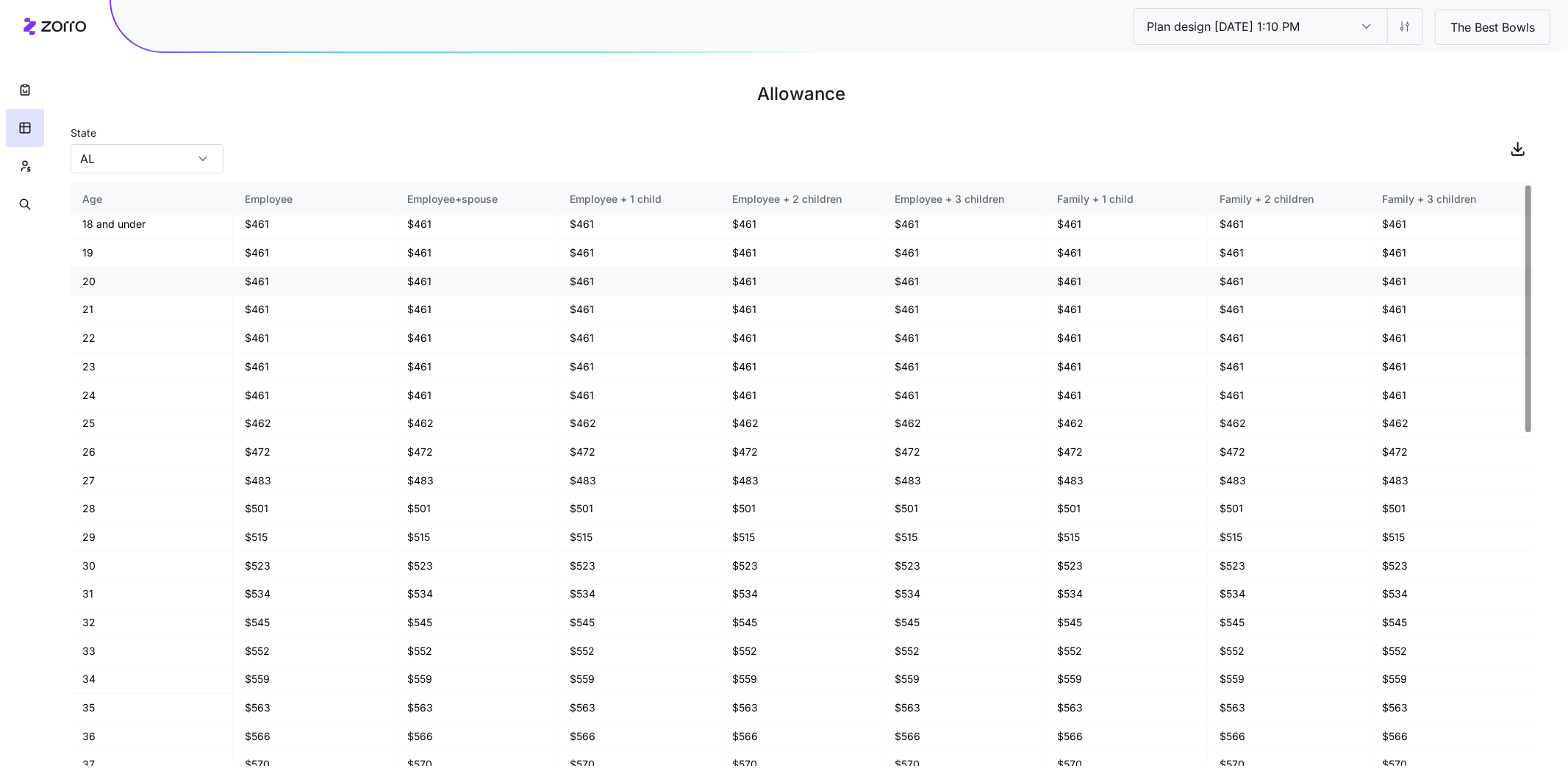
scroll to position [6, 0]
click at [181, 155] on input "AL" at bounding box center [147, 159] width 153 height 30
click at [138, 252] on div "FL" at bounding box center [147, 255] width 141 height 28
type input "FL"
click at [708, 29] on html "Plan design 10/14/2025 1:10 PM Plan design 10/14/2025 1:10 PM The Best Bowls Al…" at bounding box center [784, 391] width 1568 height 782
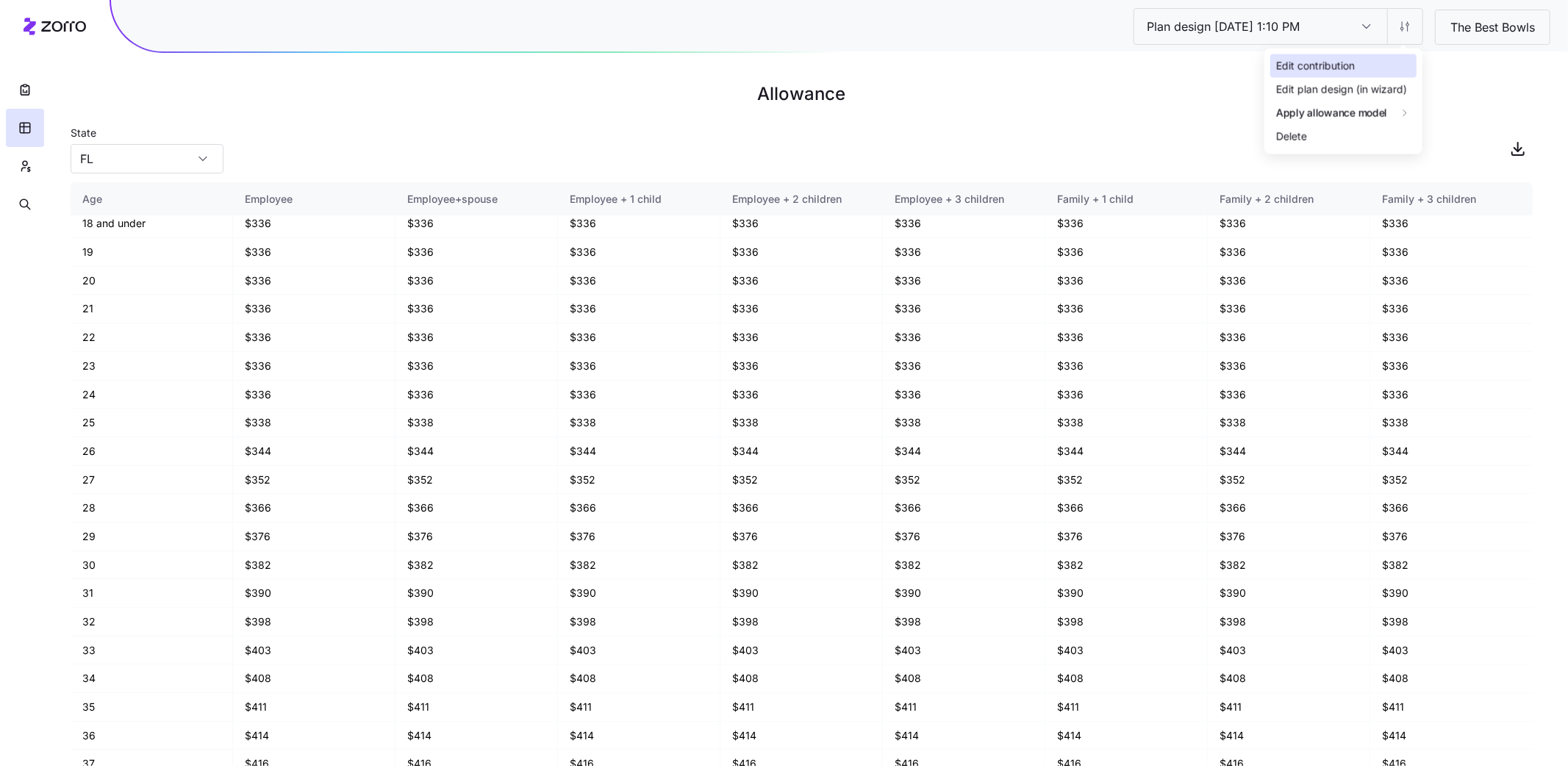
click at [708, 60] on div "Edit contribution" at bounding box center [1343, 66] width 146 height 23
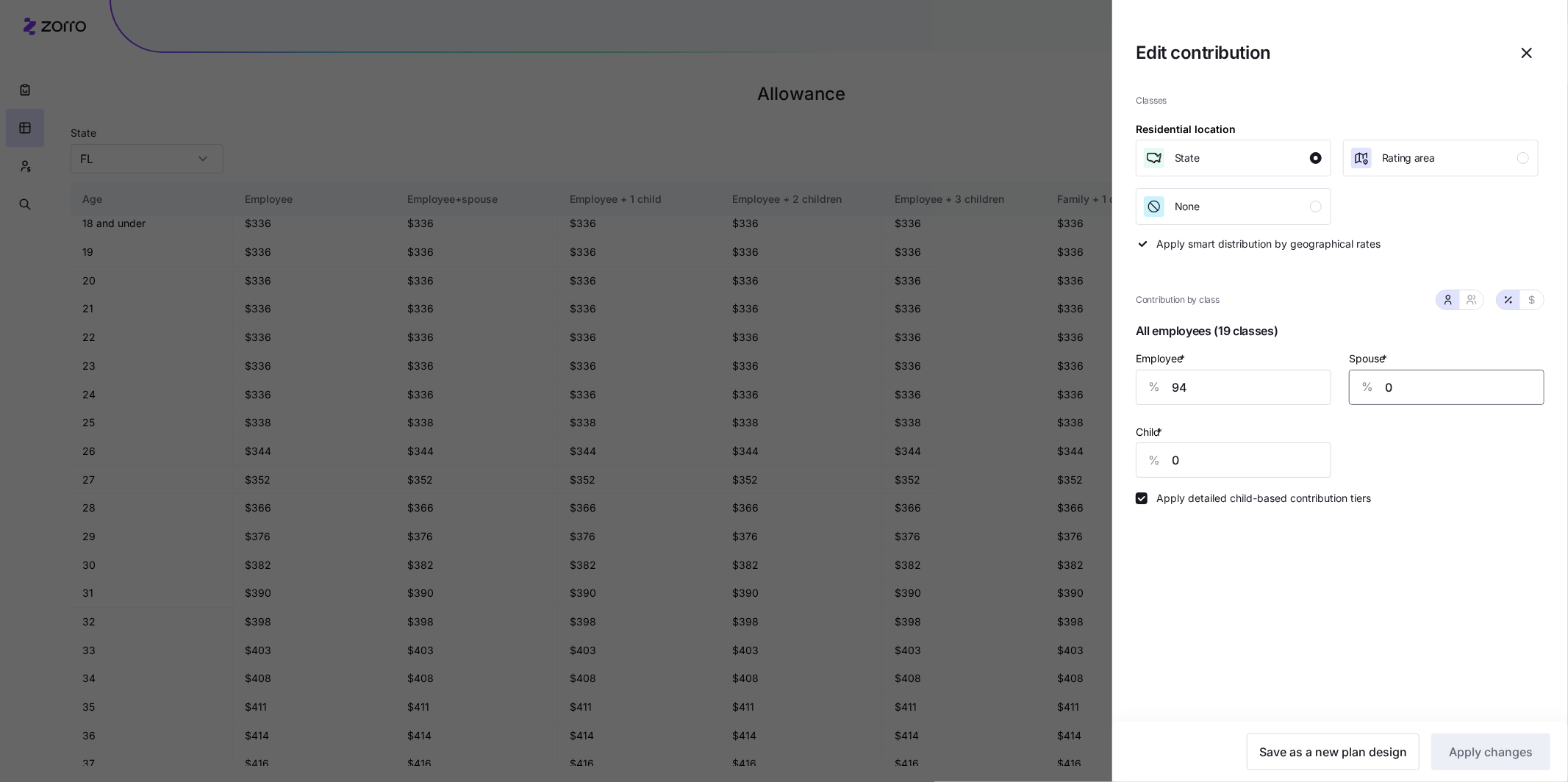
drag, startPoint x: 1405, startPoint y: 380, endPoint x: 1373, endPoint y: 374, distance: 32.6
click at [708, 374] on div "% 0" at bounding box center [1447, 387] width 195 height 35
type input "30"
drag, startPoint x: 1218, startPoint y: 455, endPoint x: 1176, endPoint y: 452, distance: 42.1
click at [708, 452] on input "0" at bounding box center [1233, 459] width 195 height 35
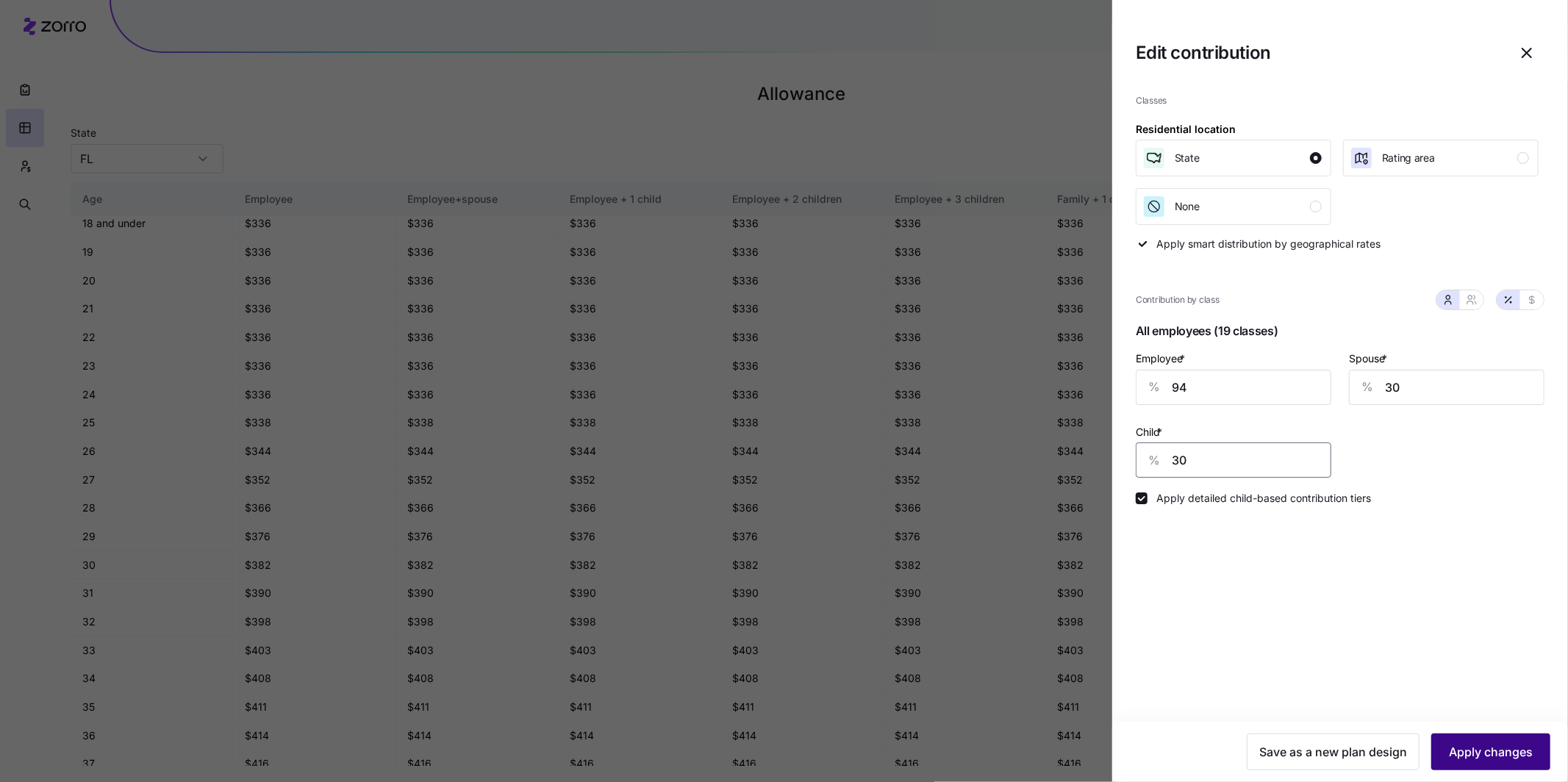
type input "30"
click at [708, 584] on span "Apply changes" at bounding box center [1491, 752] width 84 height 18
click at [652, 121] on div at bounding box center [784, 391] width 1568 height 782
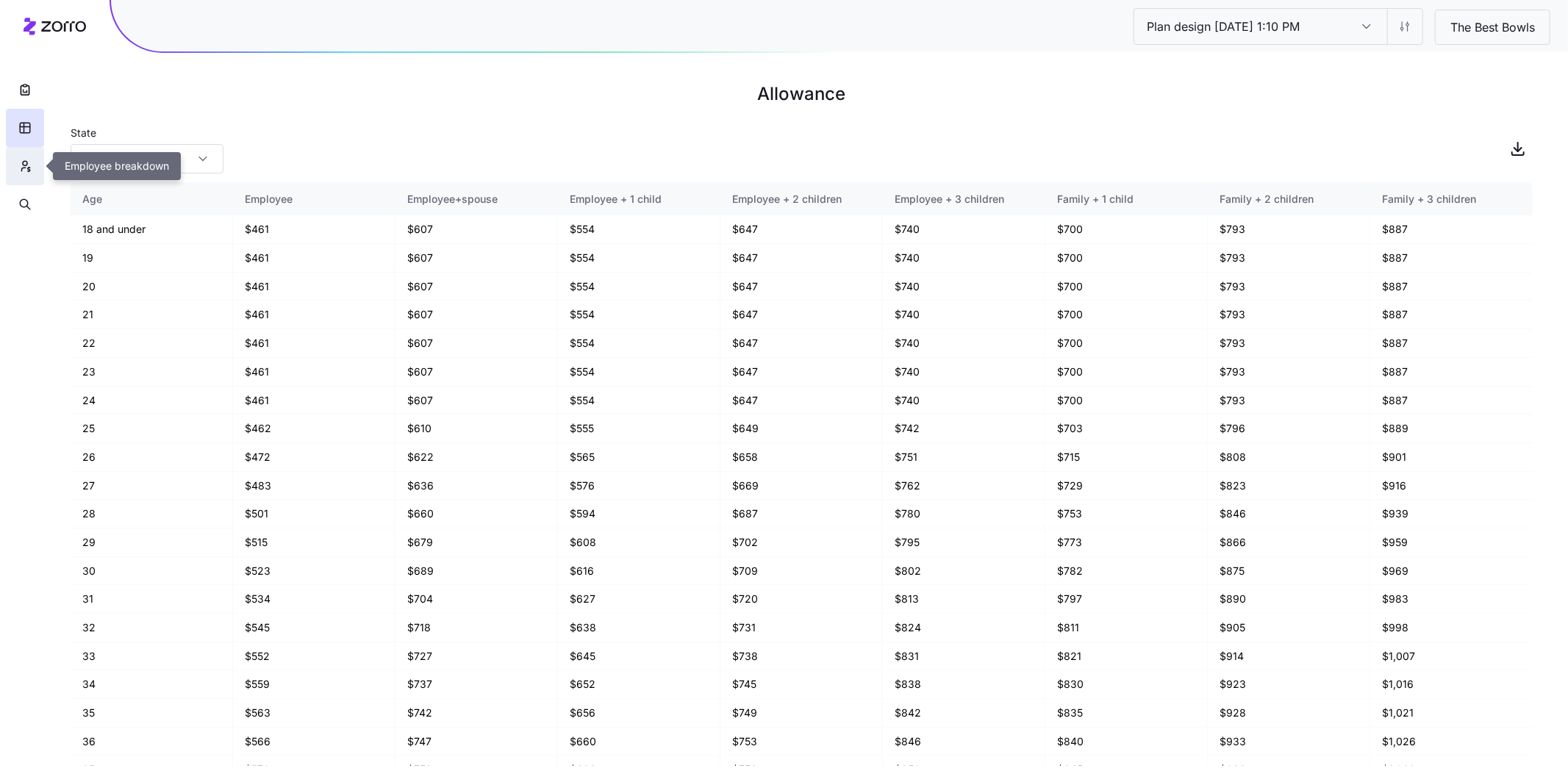
click at [25, 166] on icon "button" at bounding box center [25, 166] width 13 height 15
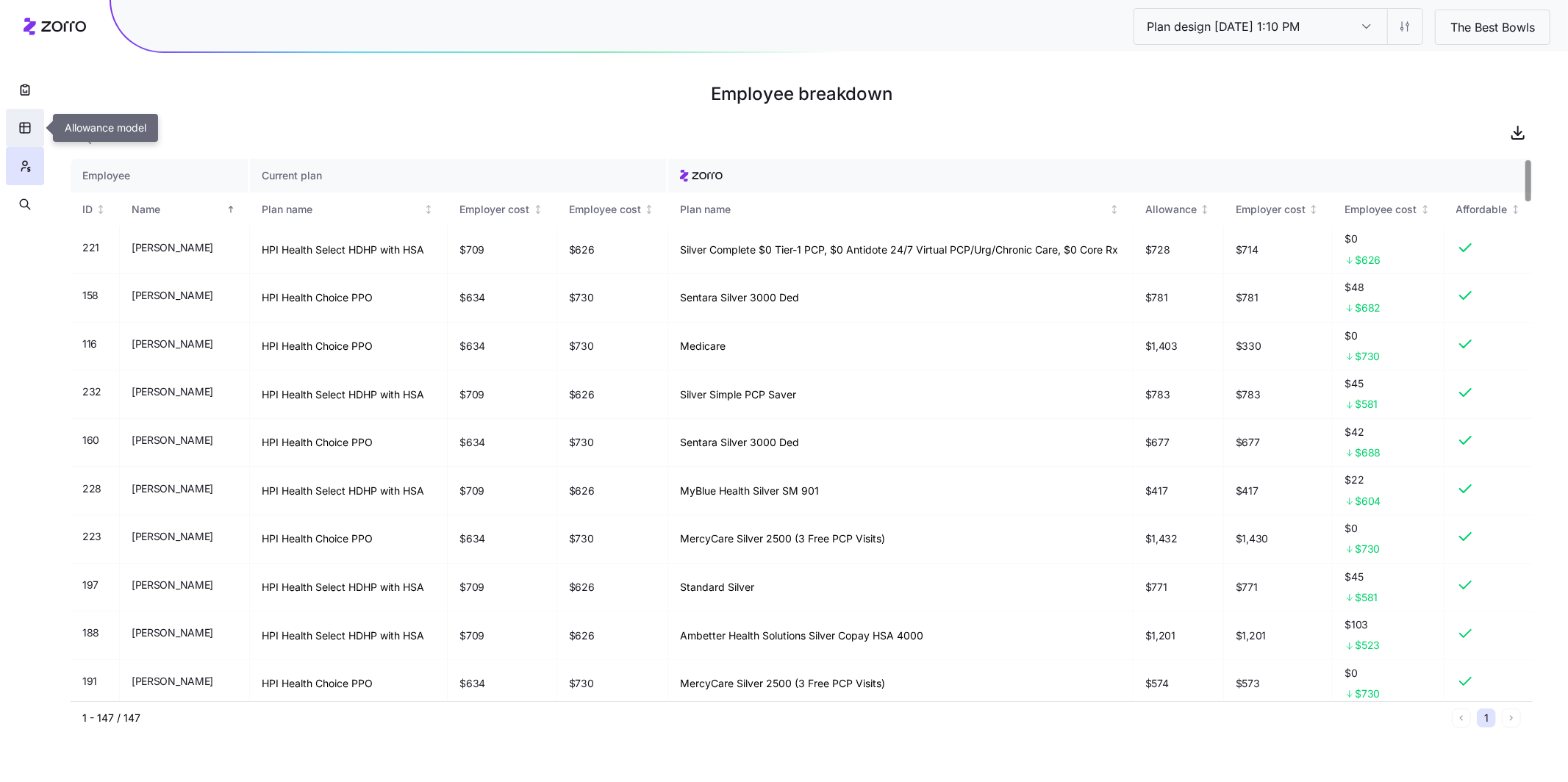
click at [19, 131] on icon "button" at bounding box center [25, 127] width 13 height 15
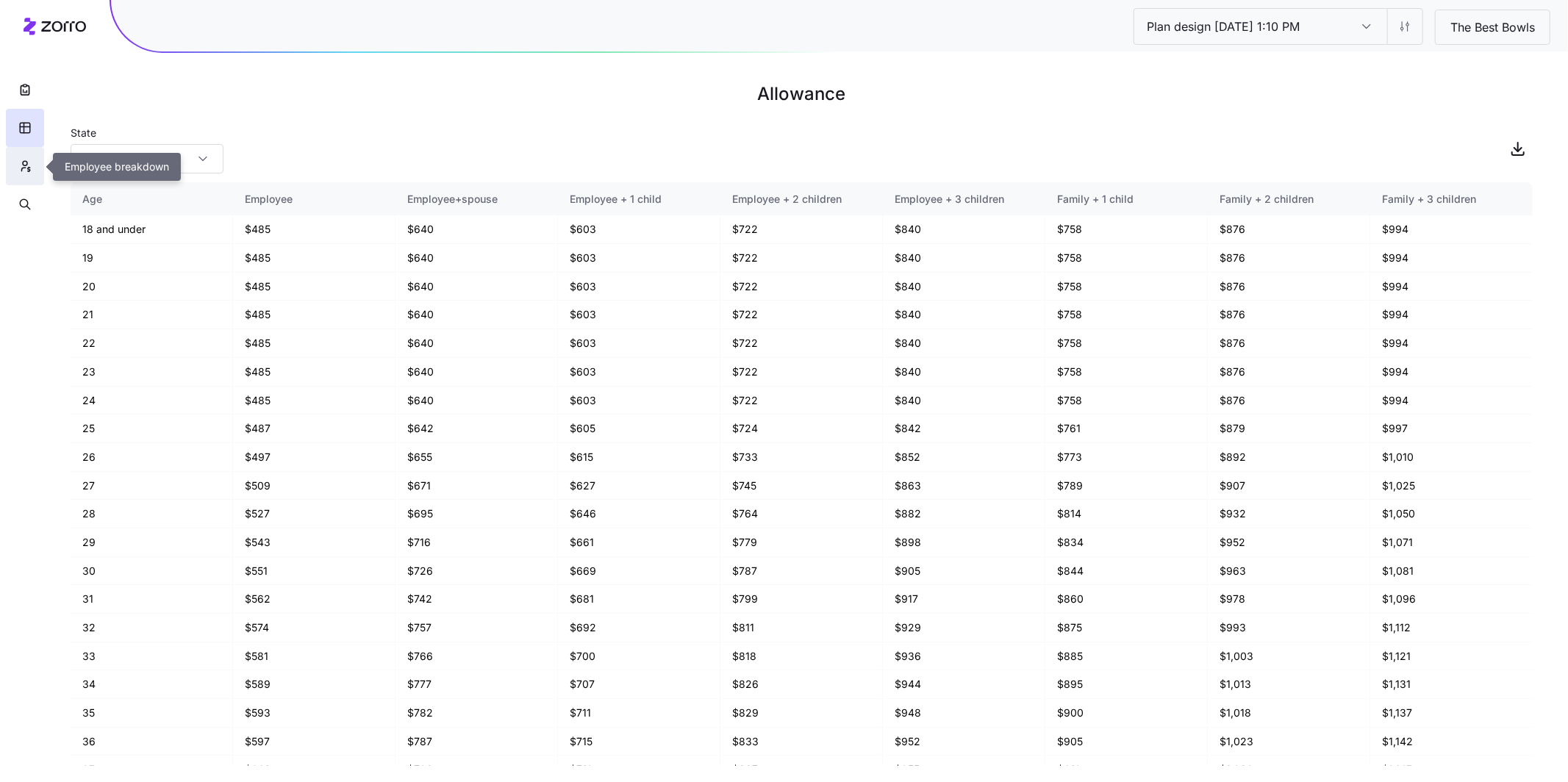
click at [27, 166] on icon "button" at bounding box center [25, 166] width 13 height 15
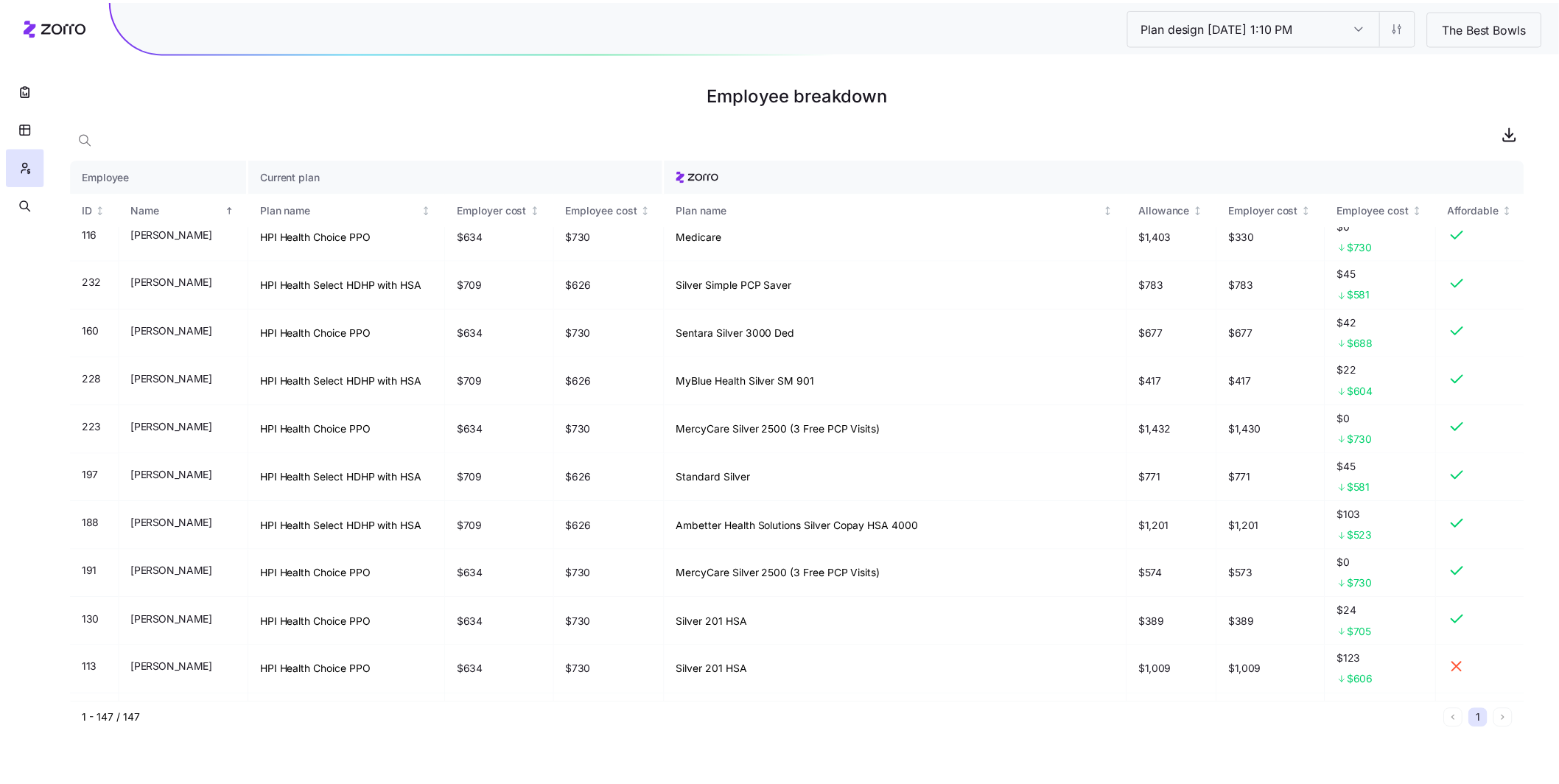
scroll to position [80, 0]
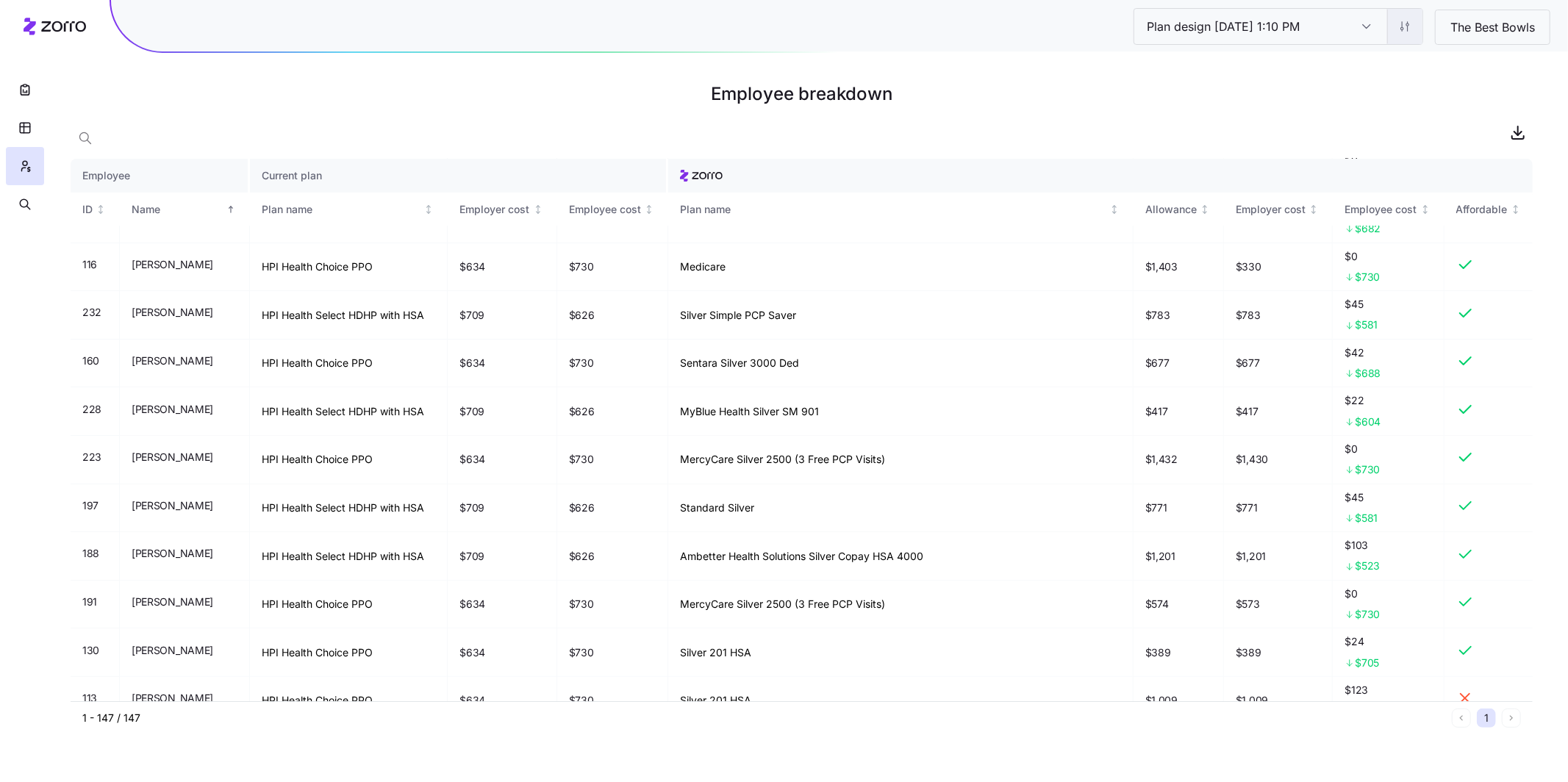
click at [708, 32] on html "Plan design 10/14/2025 1:10 PM Plan design 10/14/2025 1:10 PM The Best Bowls Em…" at bounding box center [784, 391] width 1568 height 782
click at [708, 81] on div "Edit plan design (in wizard)" at bounding box center [1341, 89] width 131 height 16
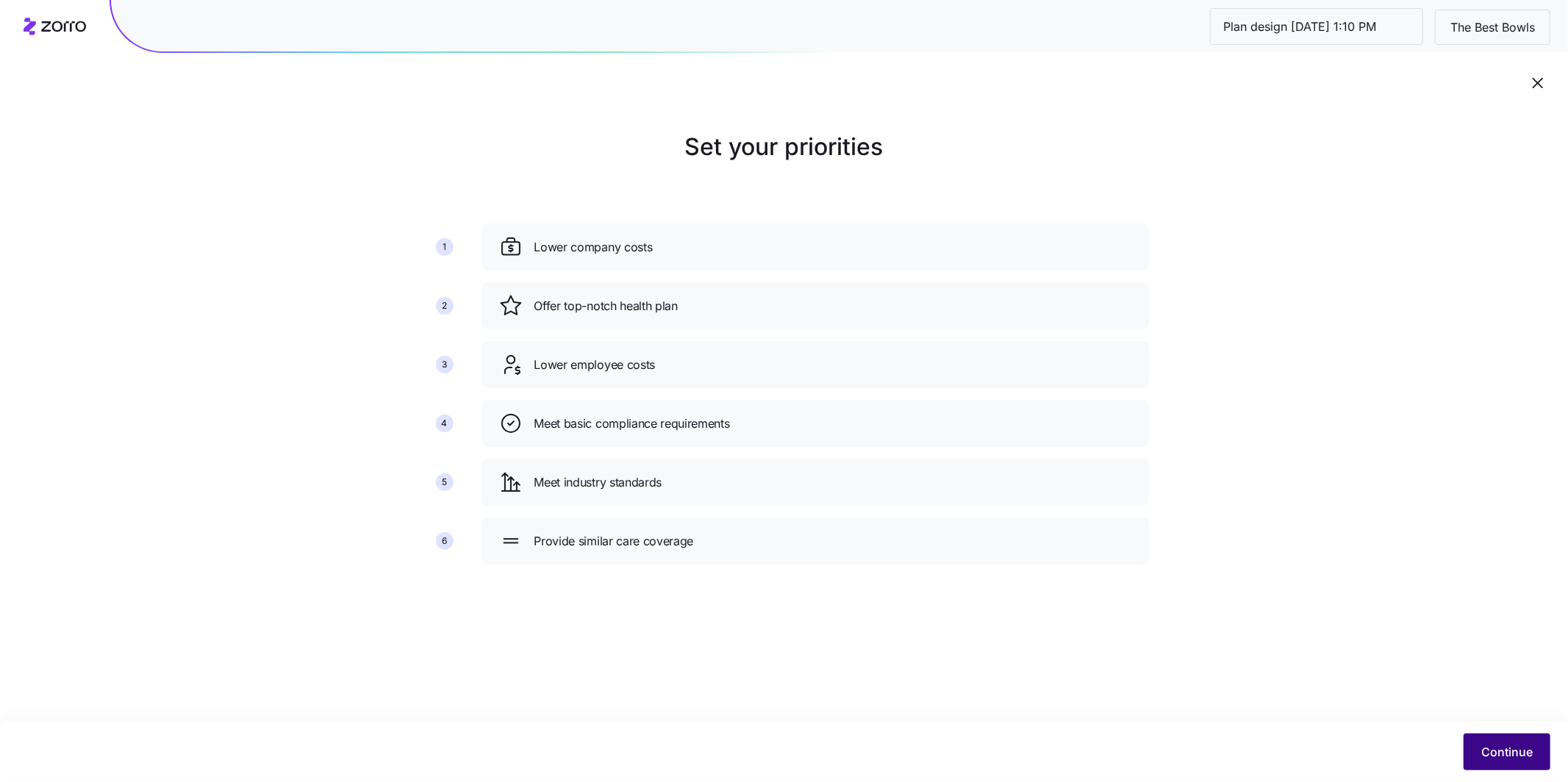
click at [708, 584] on span "Continue" at bounding box center [1507, 752] width 52 height 18
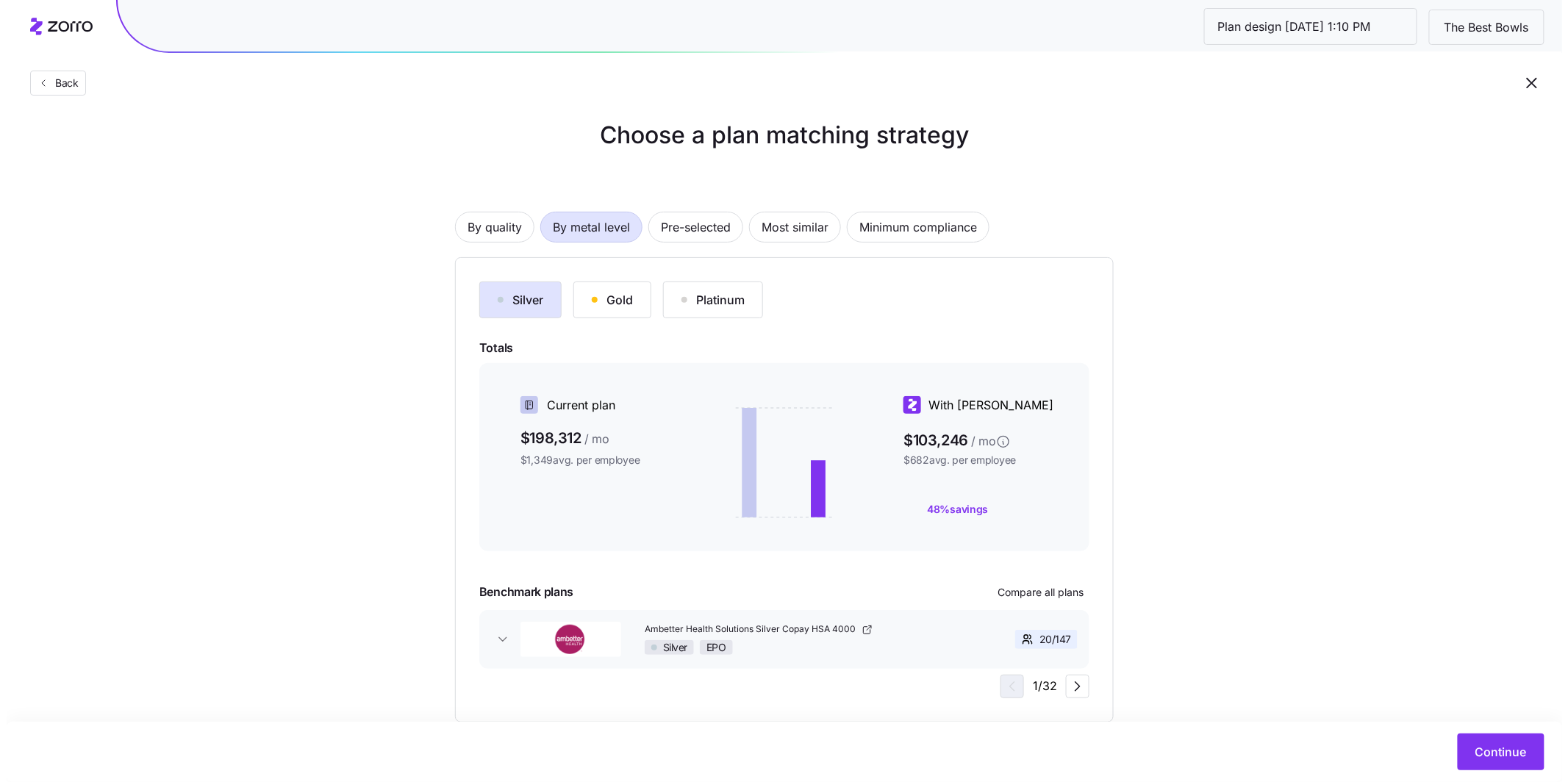
scroll to position [16, 0]
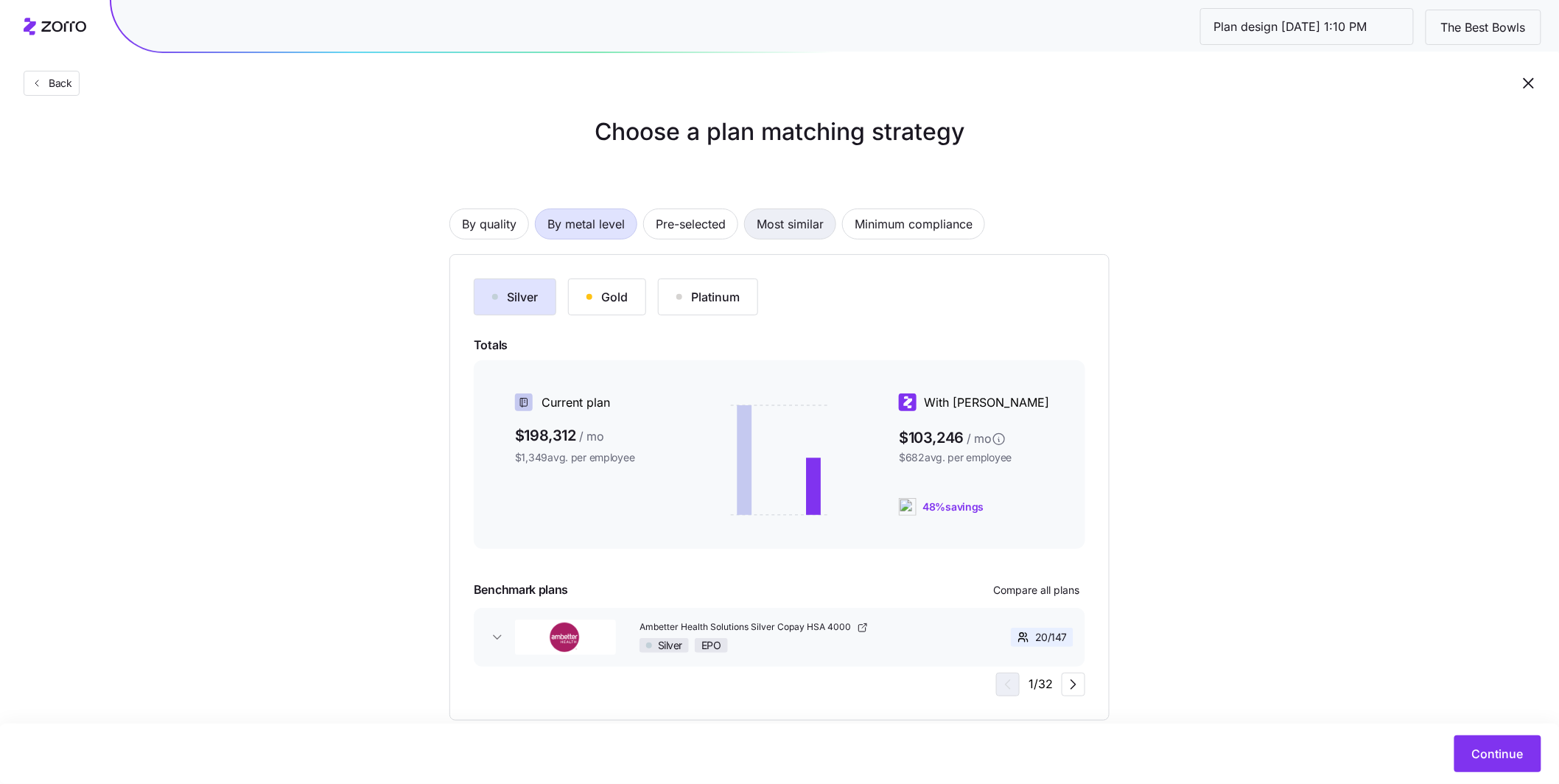
click at [710, 222] on span "Most similar" at bounding box center [790, 224] width 67 height 30
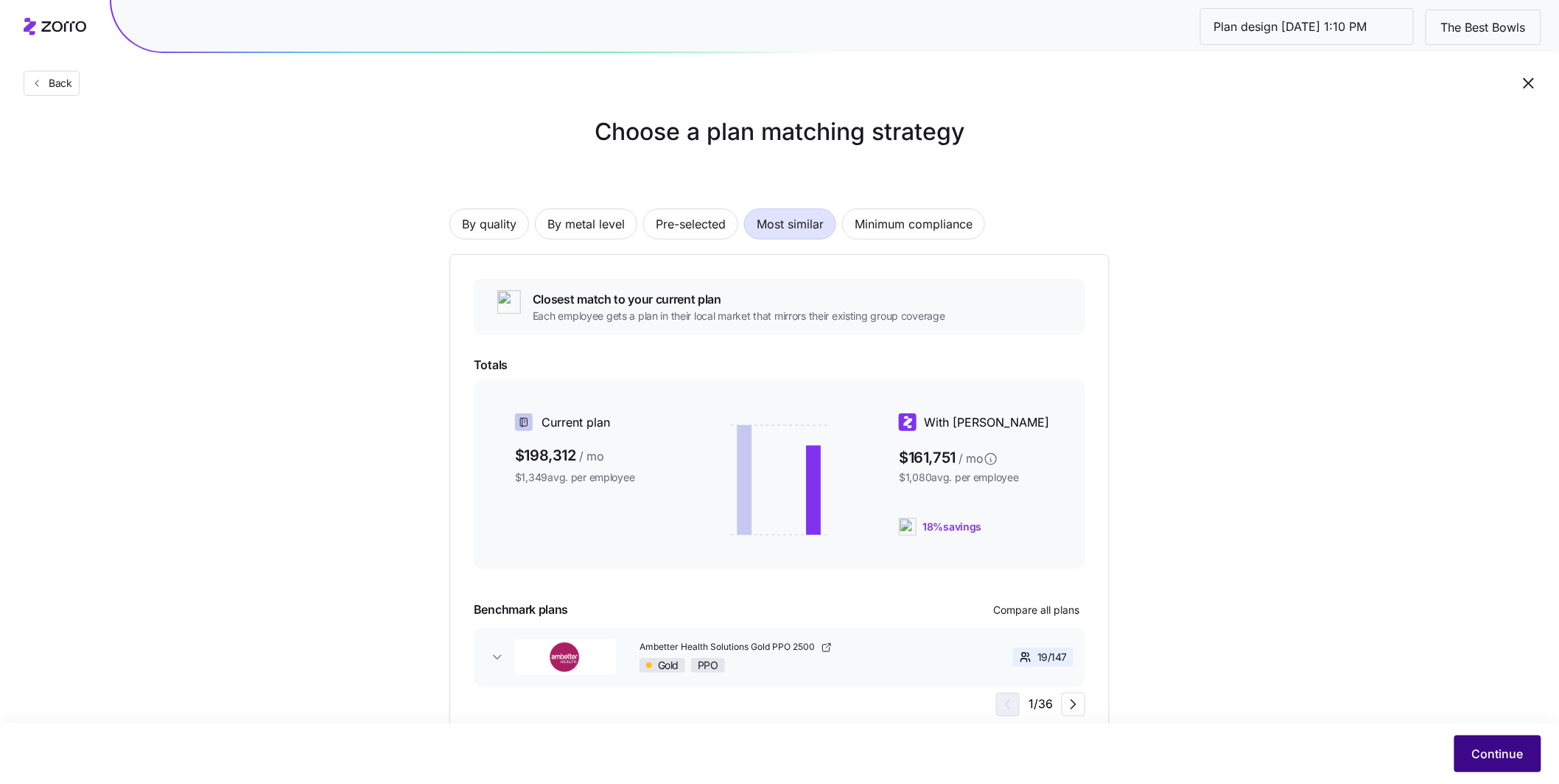
click at [710, 586] on span "Continue" at bounding box center [1498, 753] width 52 height 18
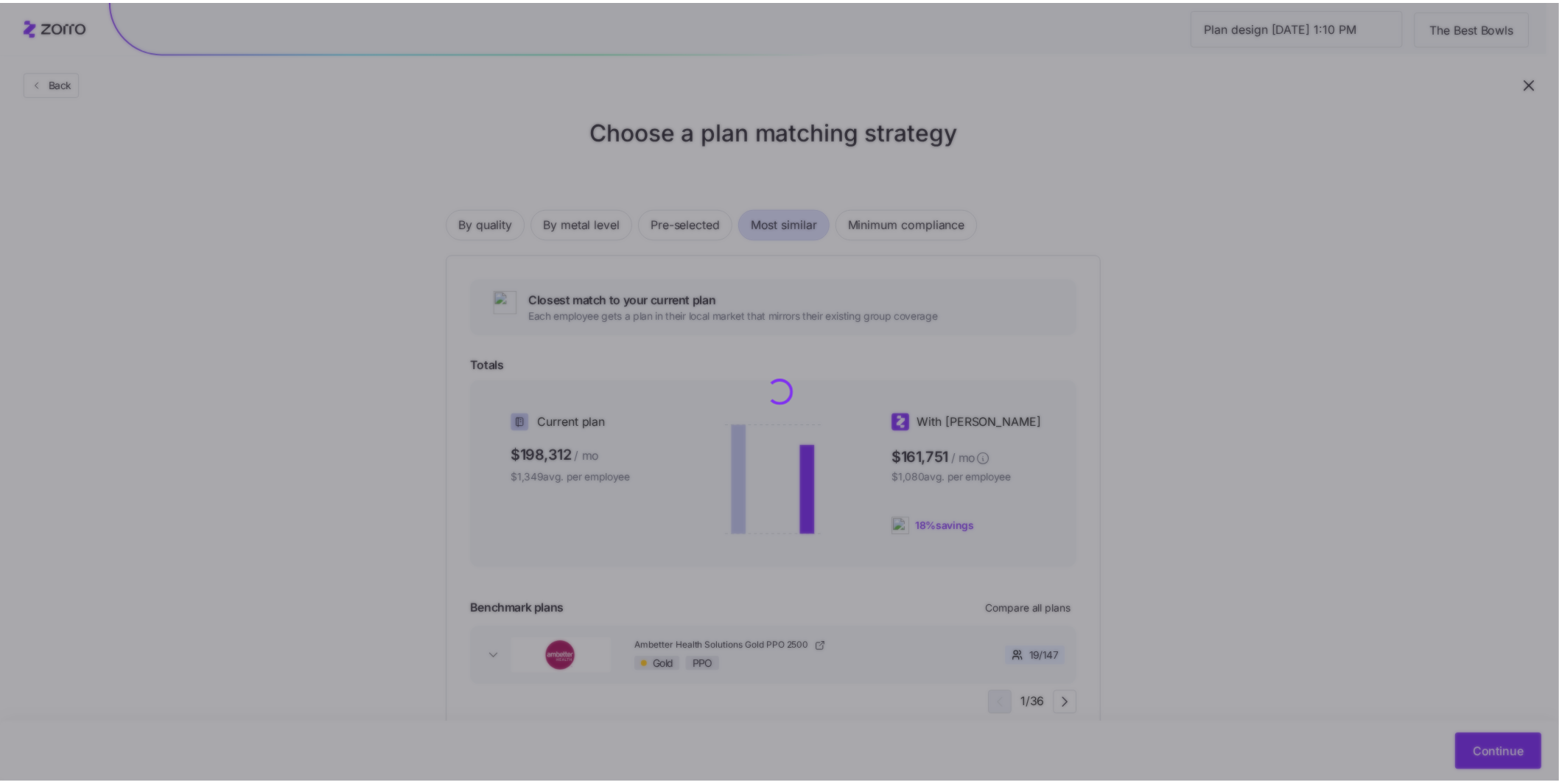
scroll to position [0, 0]
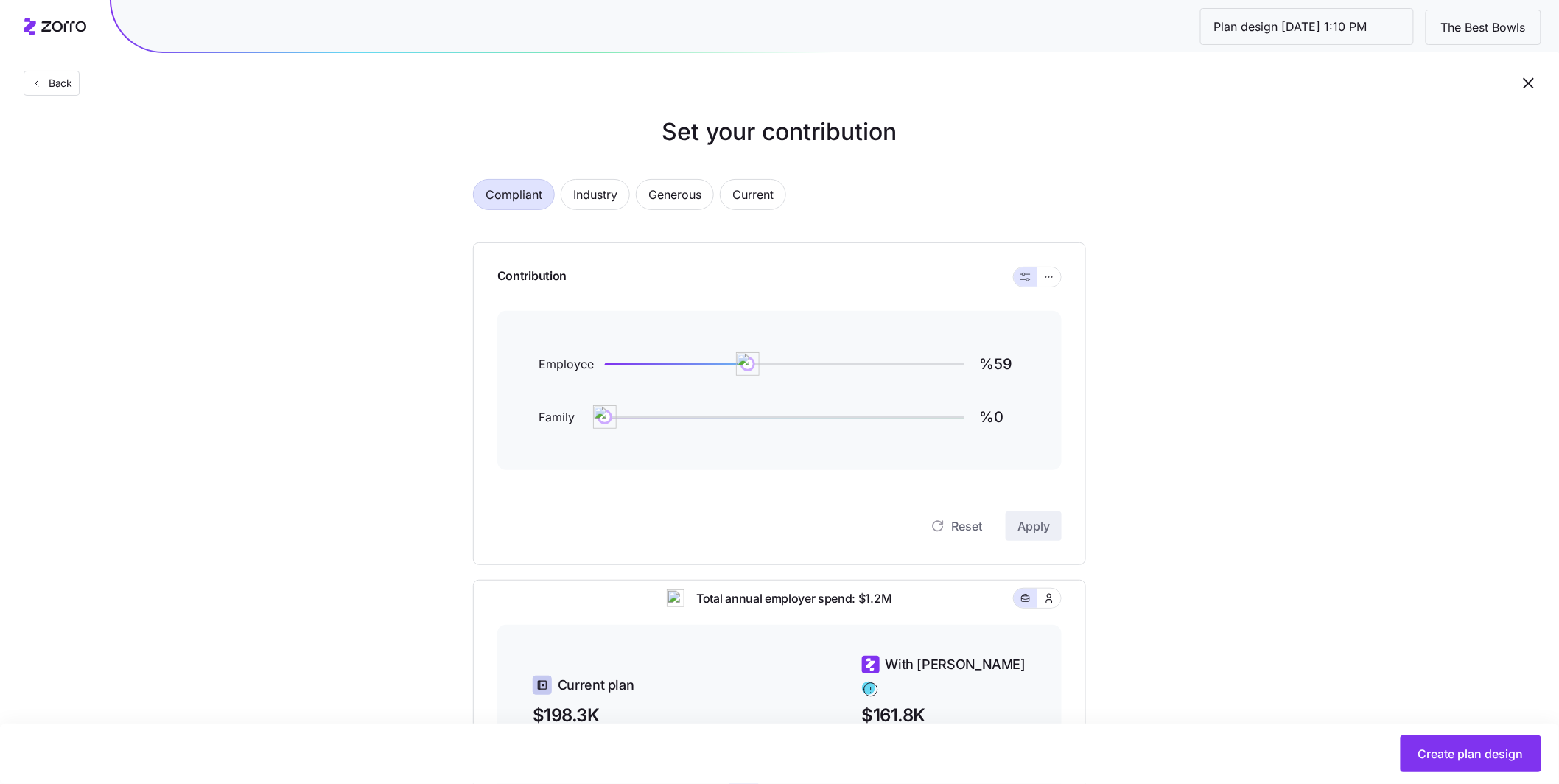
scroll to position [97, 0]
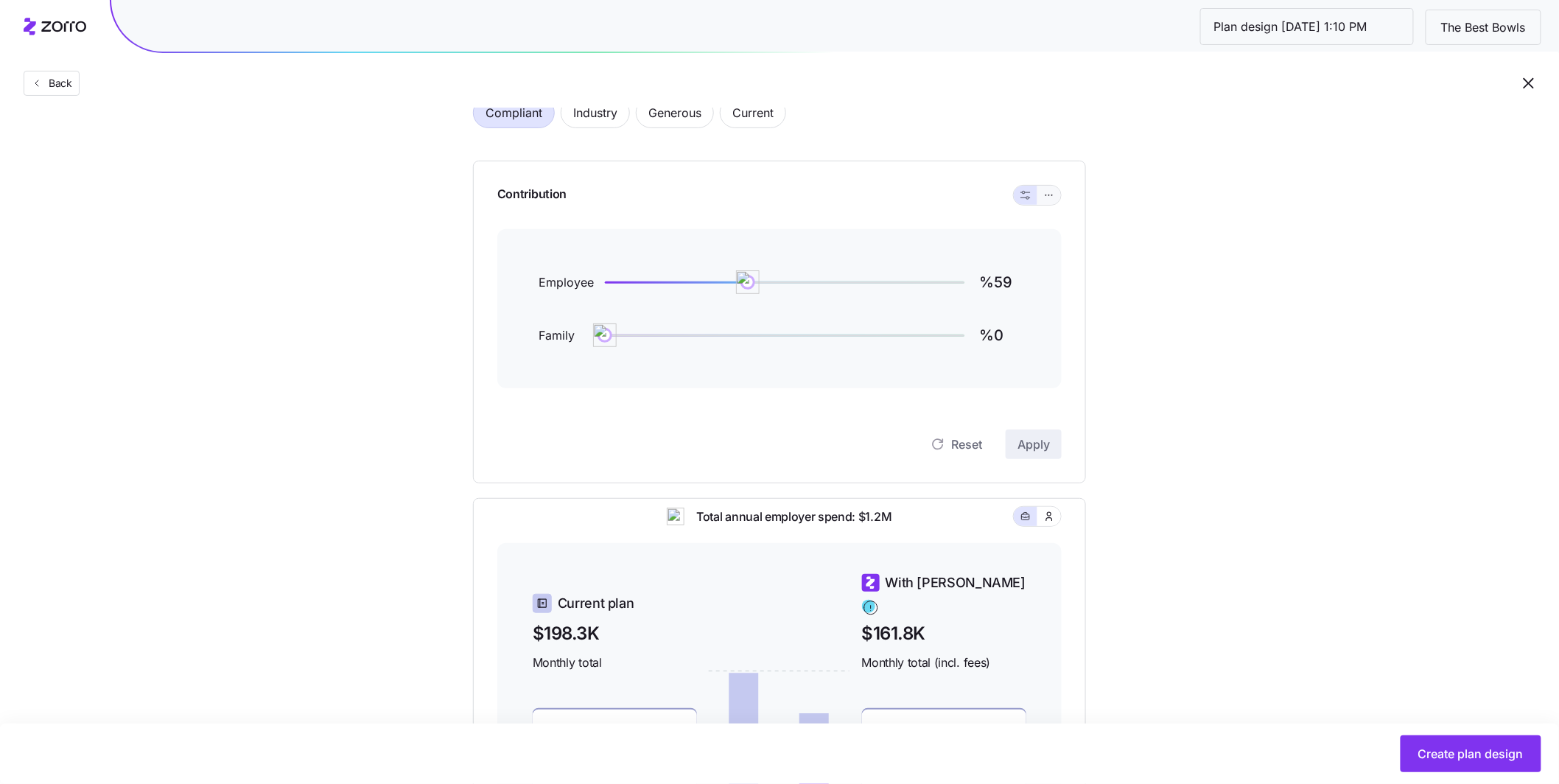
click at [710, 197] on icon "button" at bounding box center [1049, 195] width 10 height 18
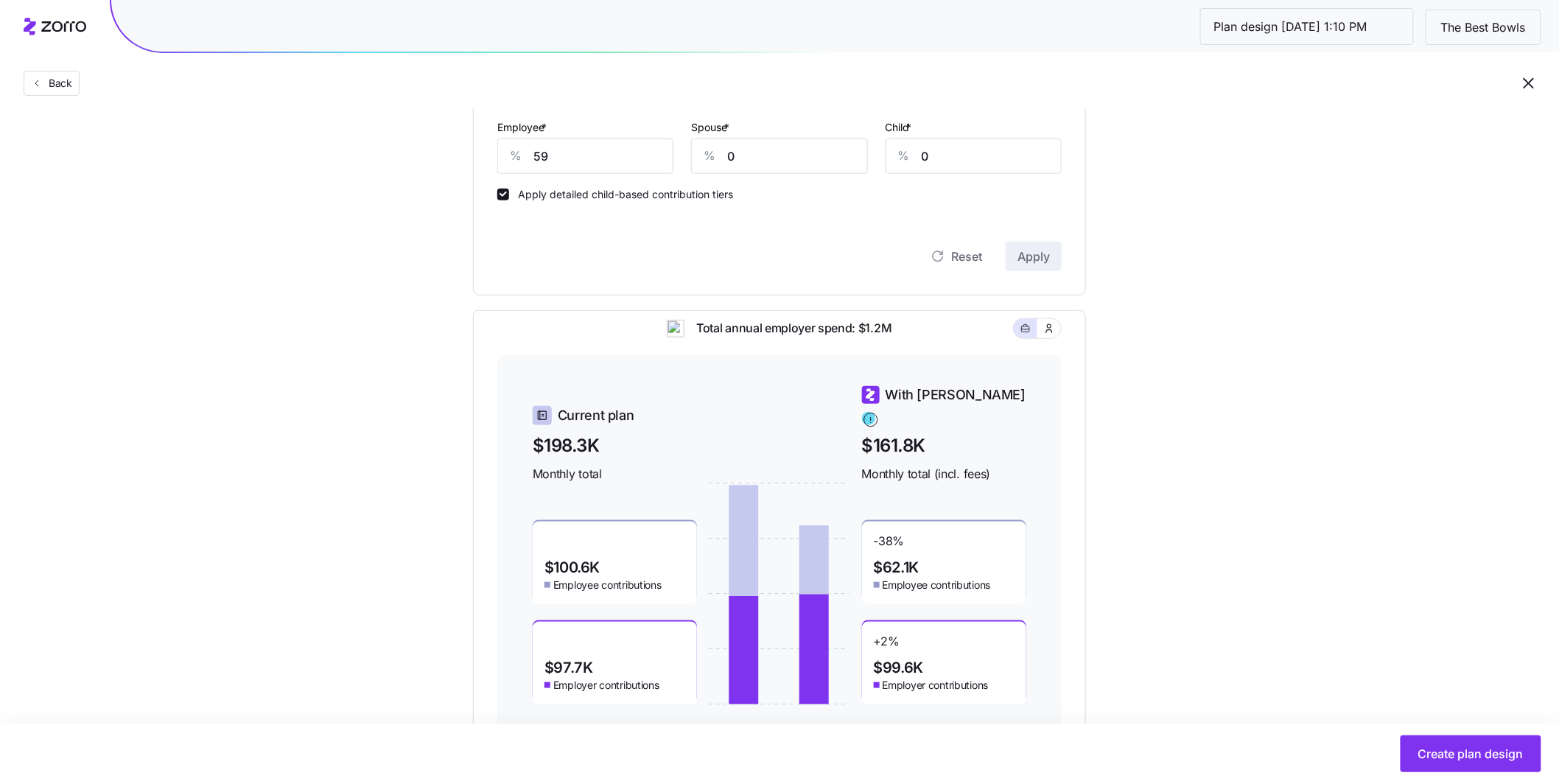
scroll to position [428, 0]
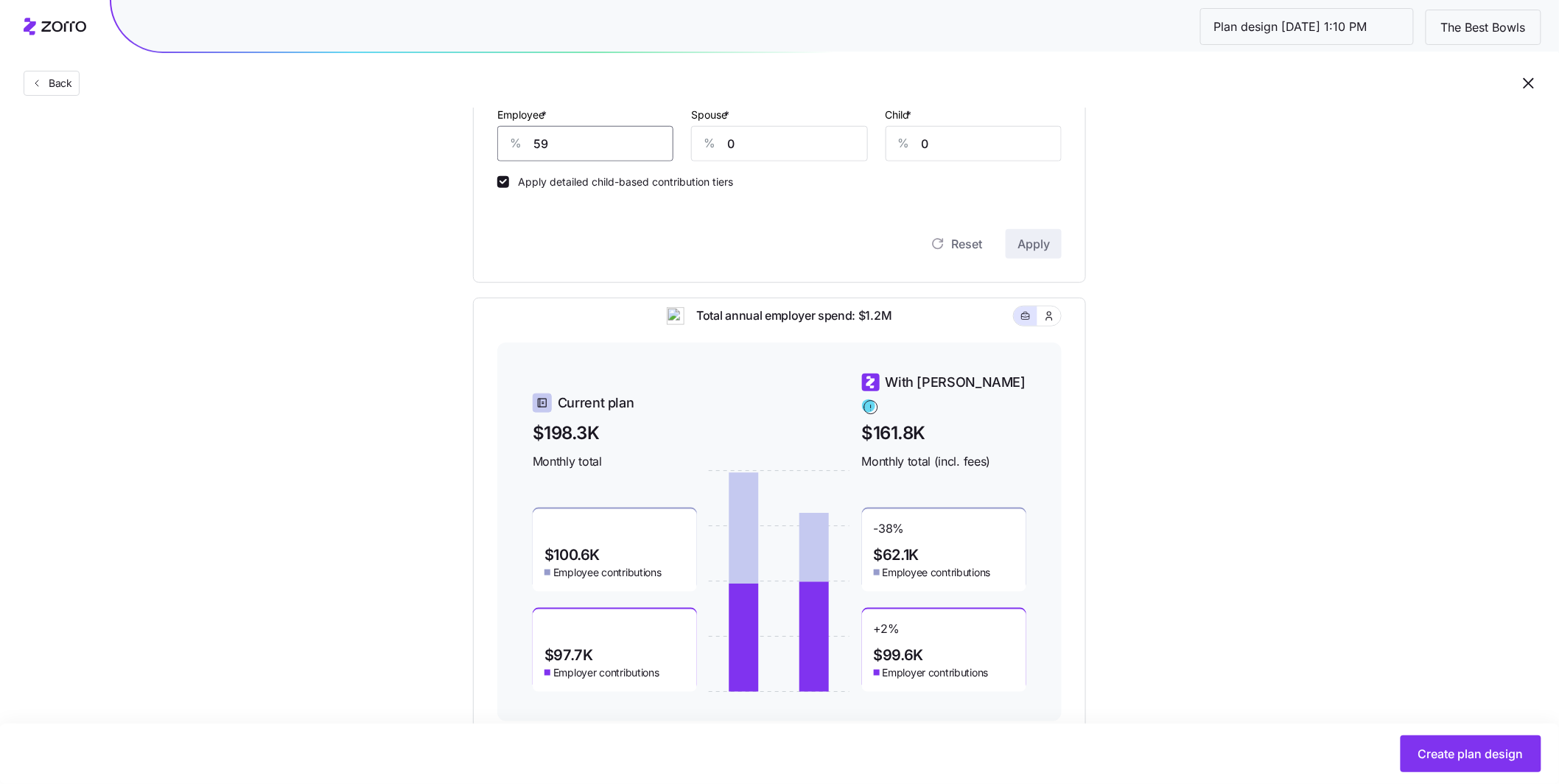
click at [505, 132] on div "% 59" at bounding box center [585, 143] width 176 height 35
type input "70"
click at [710, 243] on span "Apply" at bounding box center [1033, 244] width 32 height 18
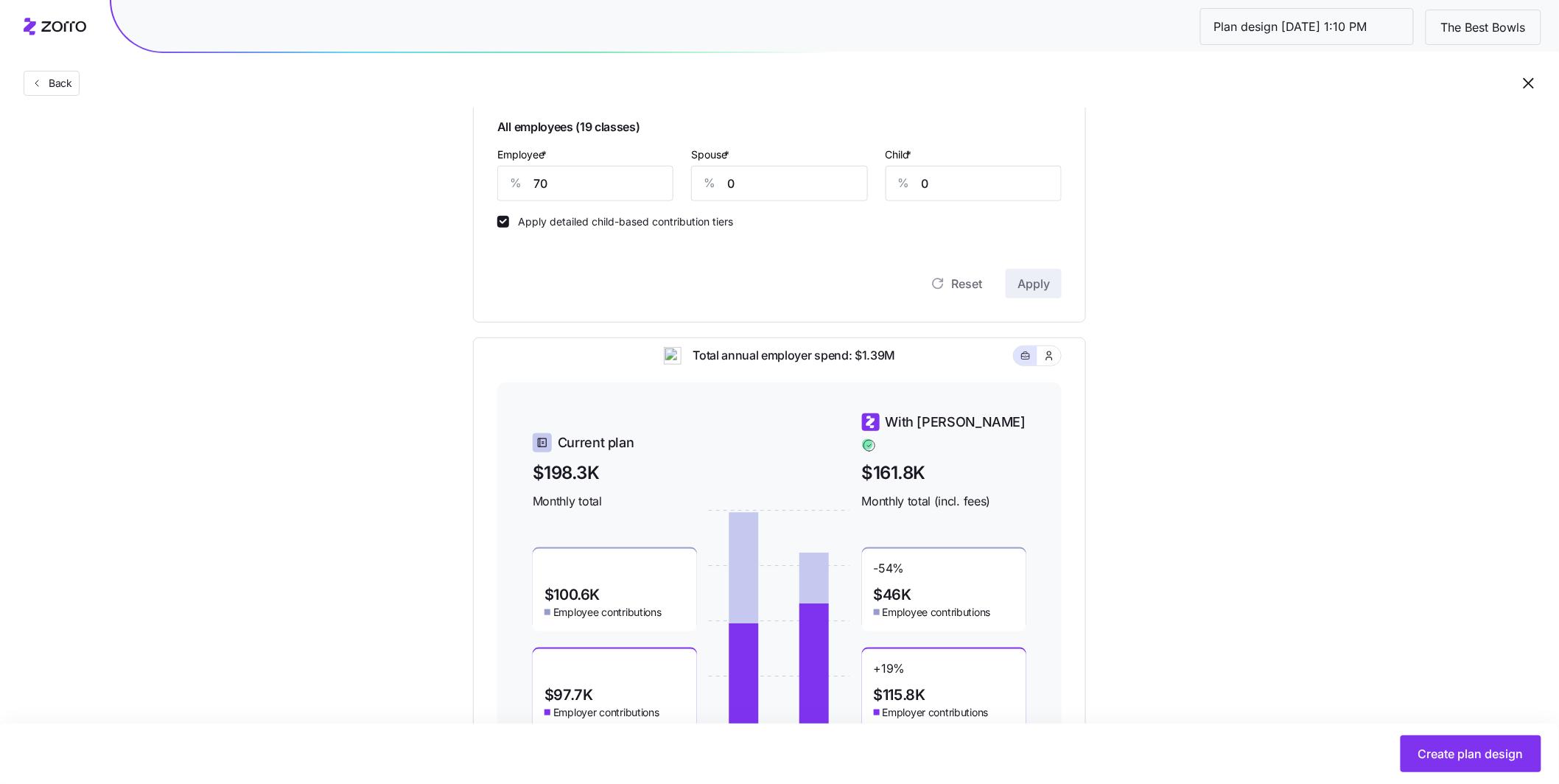
scroll to position [374, 0]
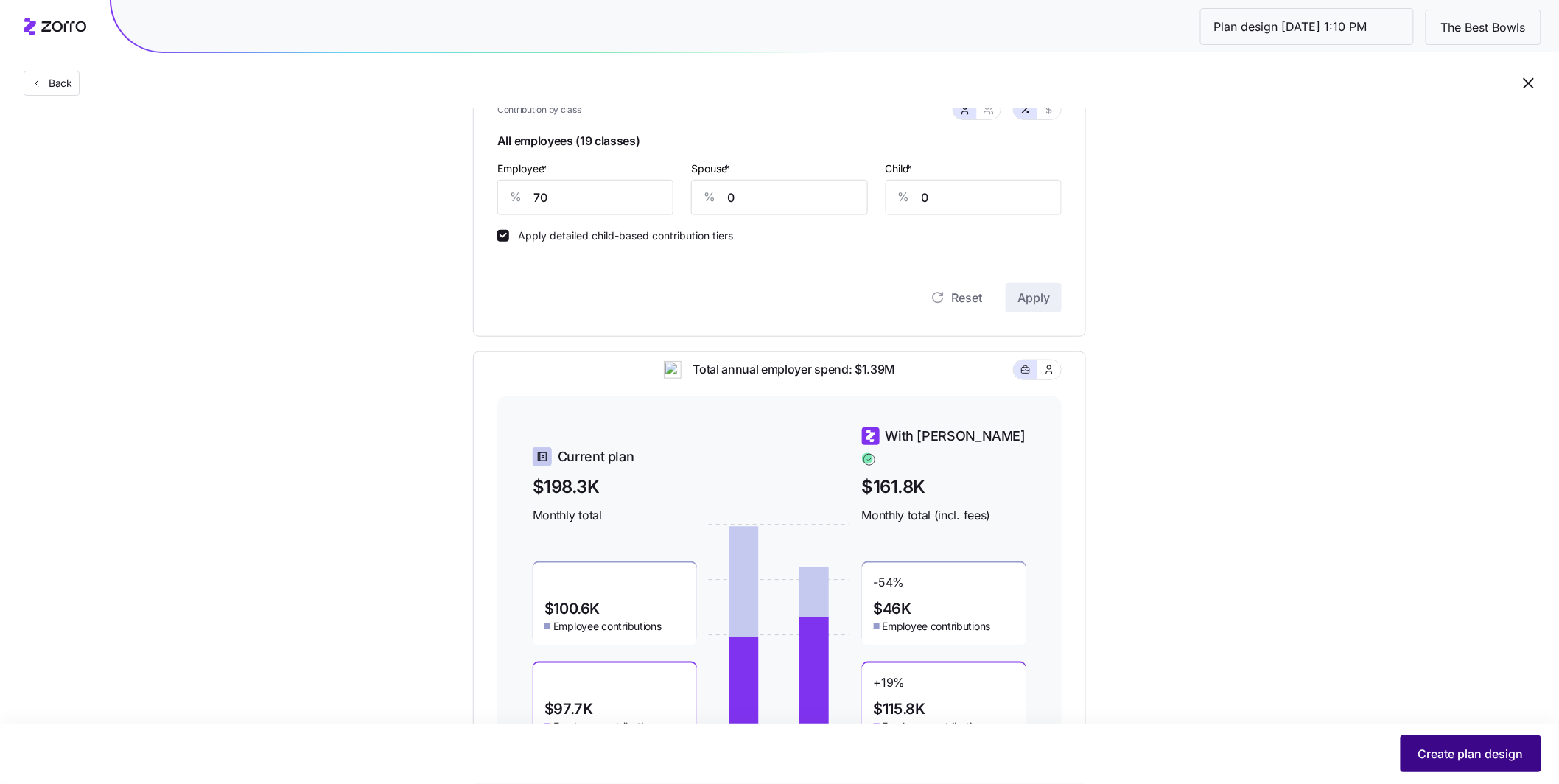
click at [710, 586] on span "Create plan design" at bounding box center [1470, 753] width 105 height 18
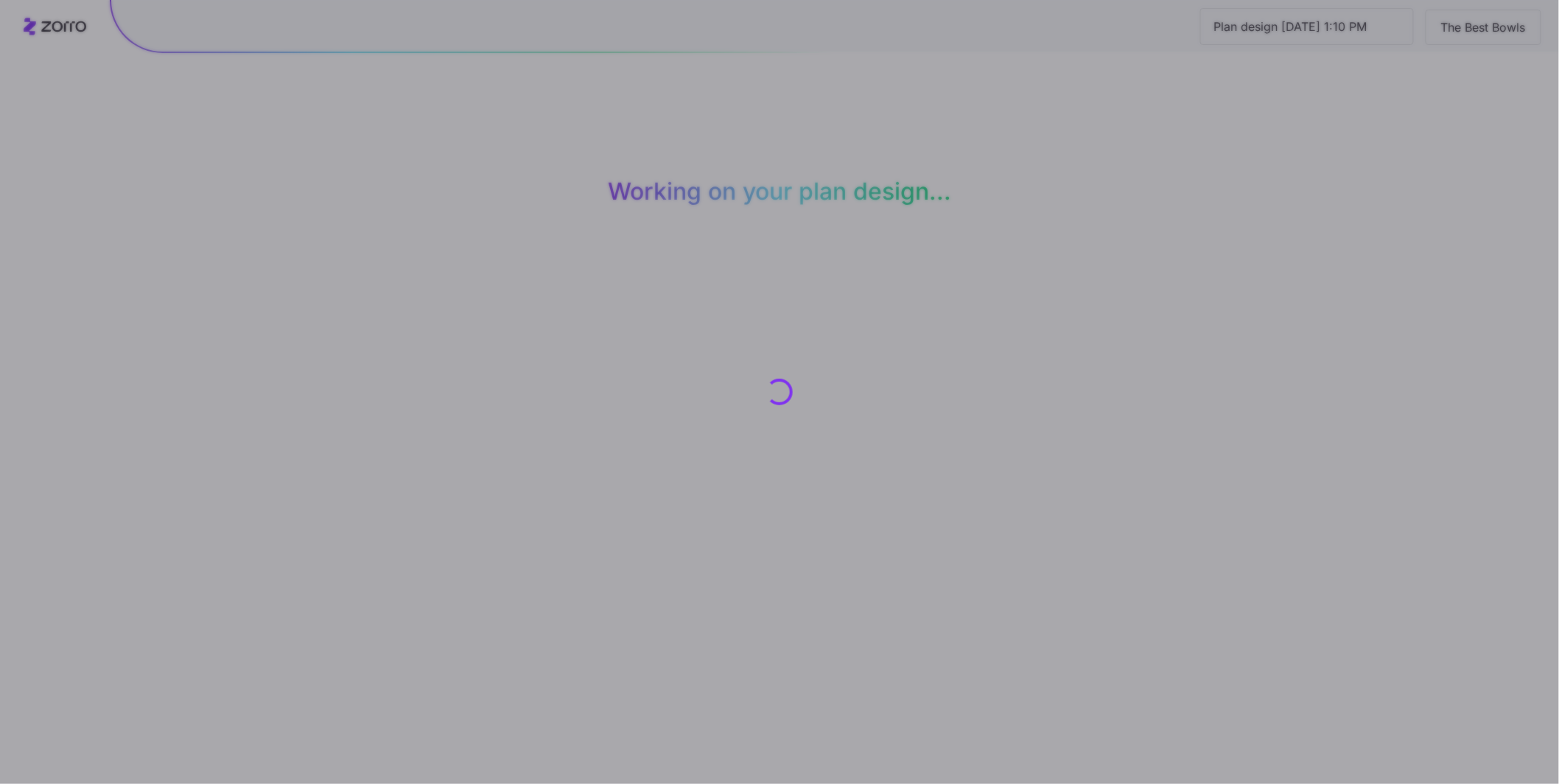
scroll to position [0, 0]
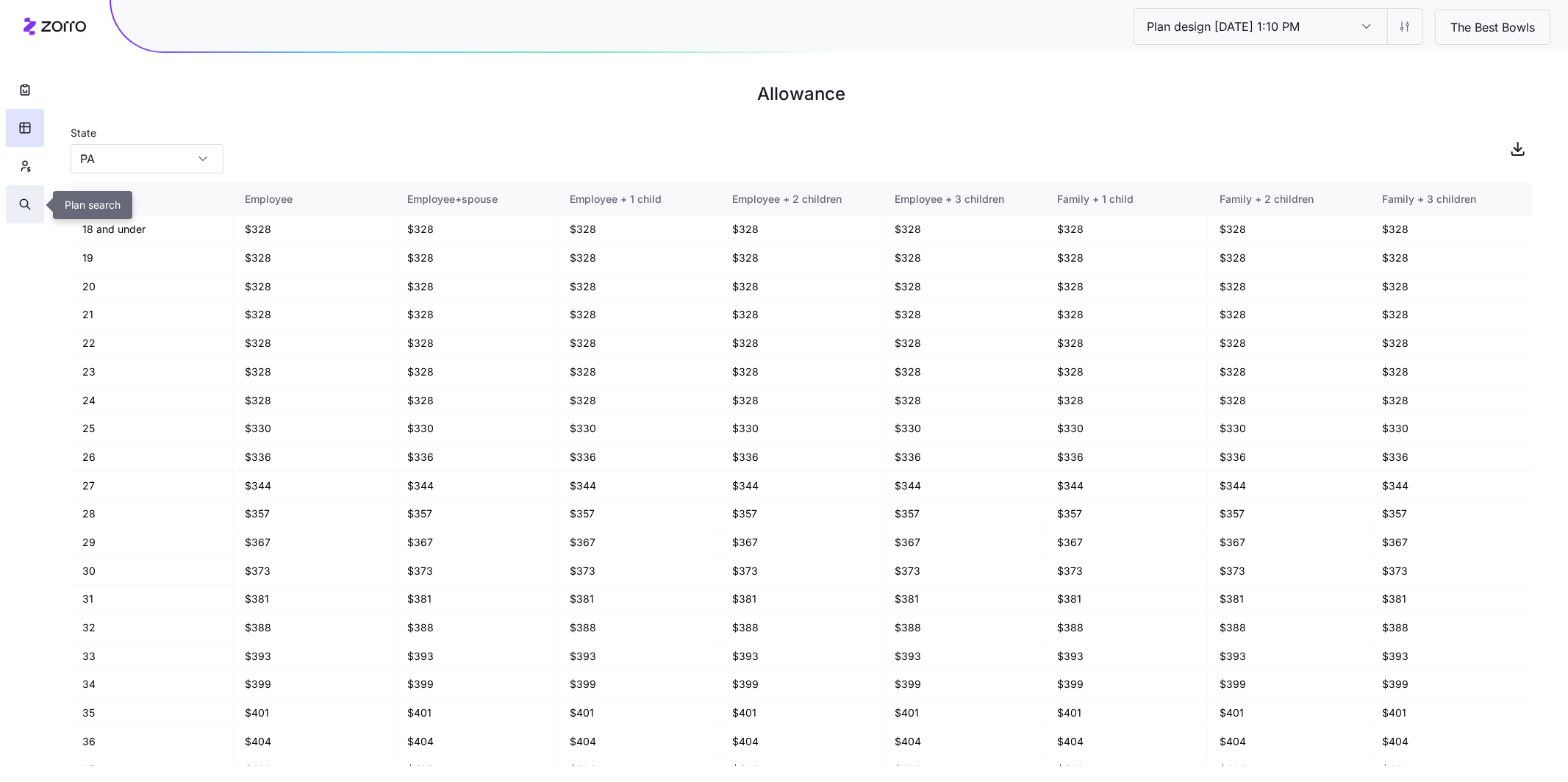
click at [24, 204] on icon "button" at bounding box center [25, 204] width 13 height 15
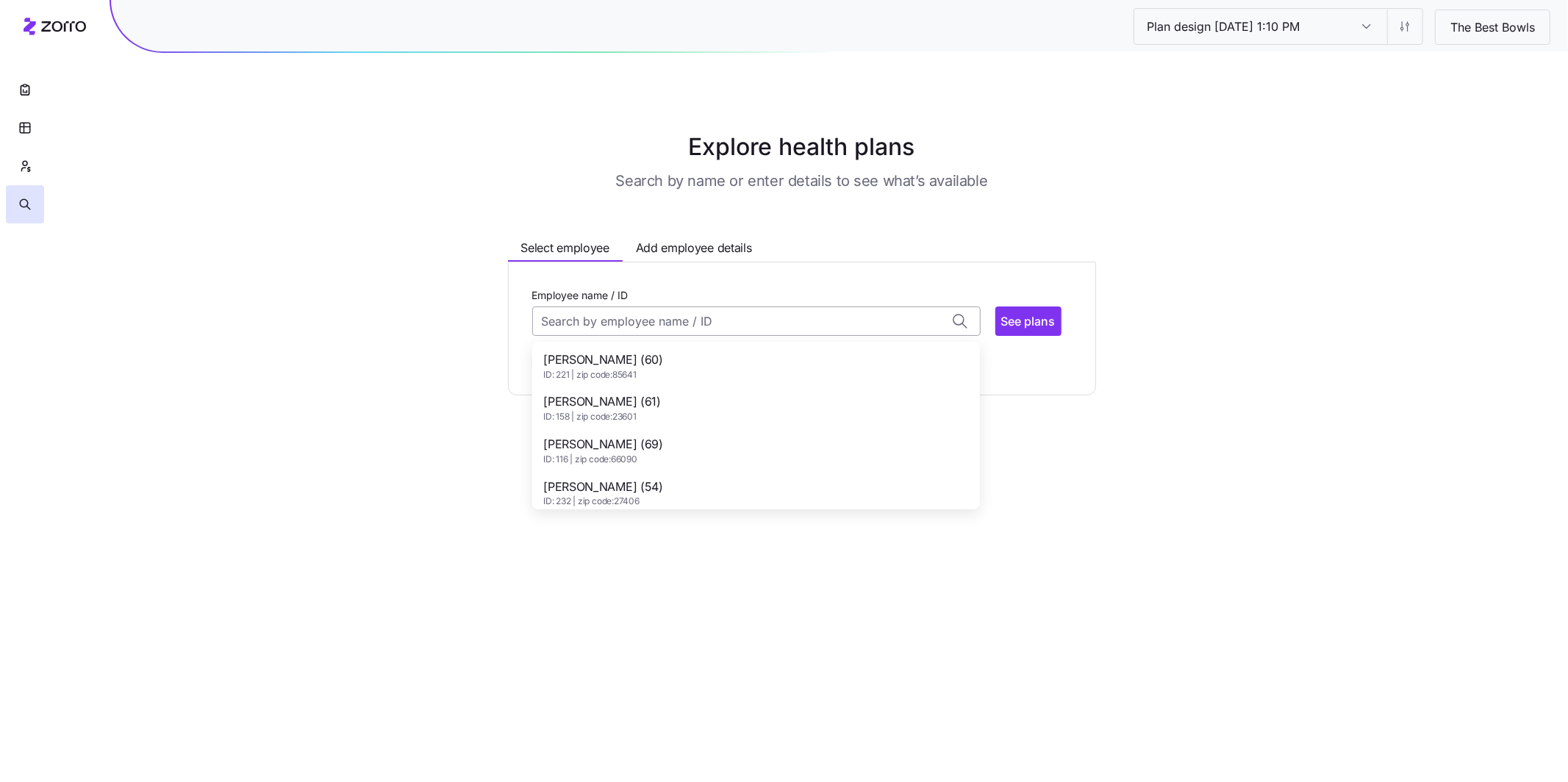
click at [689, 321] on input "Employee name / ID" at bounding box center [757, 321] width 449 height 30
click at [625, 366] on span "Aaron Spencer (60)" at bounding box center [603, 360] width 119 height 19
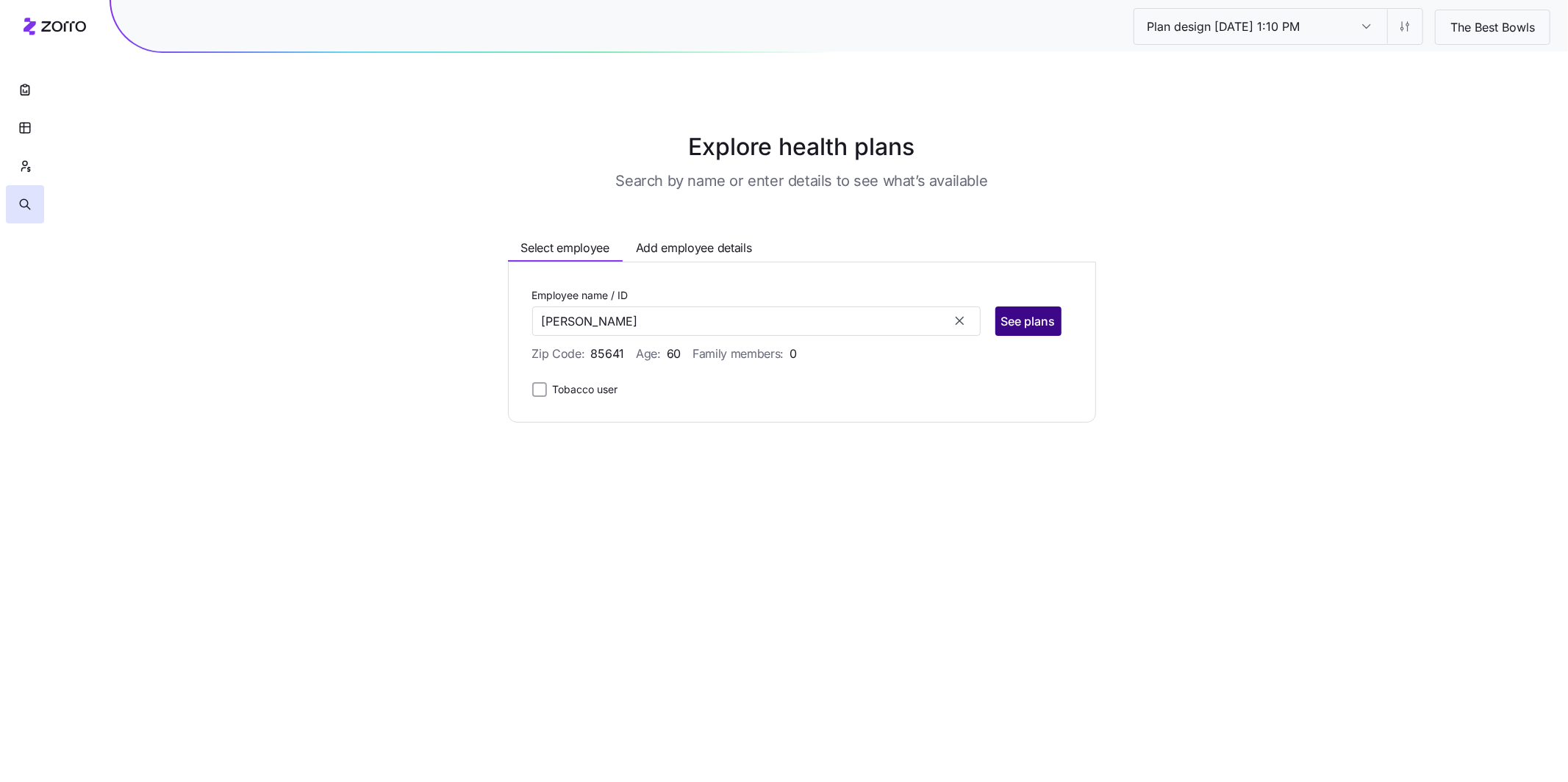
click at [708, 325] on span "See plans" at bounding box center [1029, 321] width 55 height 18
type input "Aaron Spencer (ID: 221)"
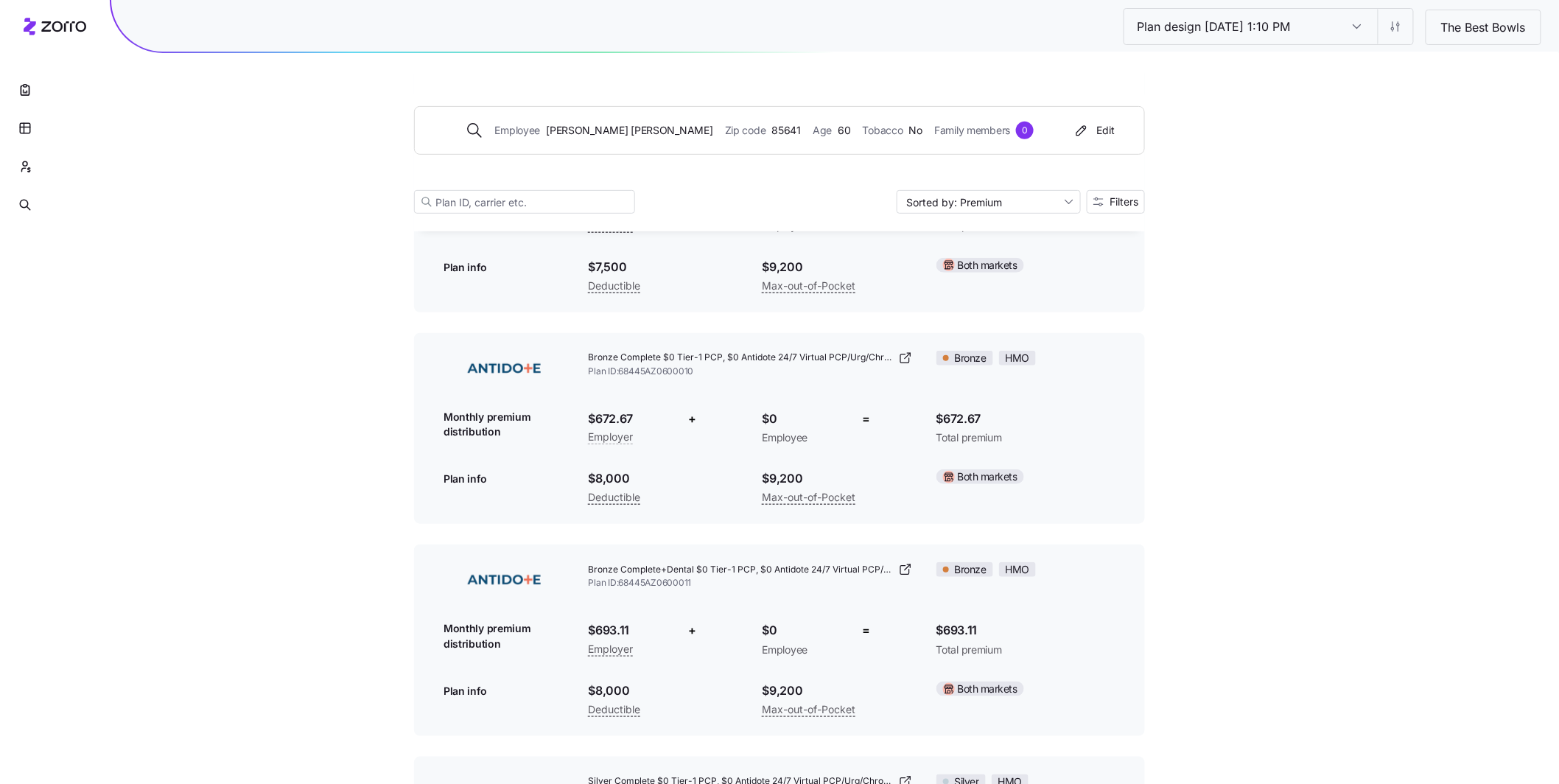
scroll to position [221, 0]
